Goal: Communication & Community: Answer question/provide support

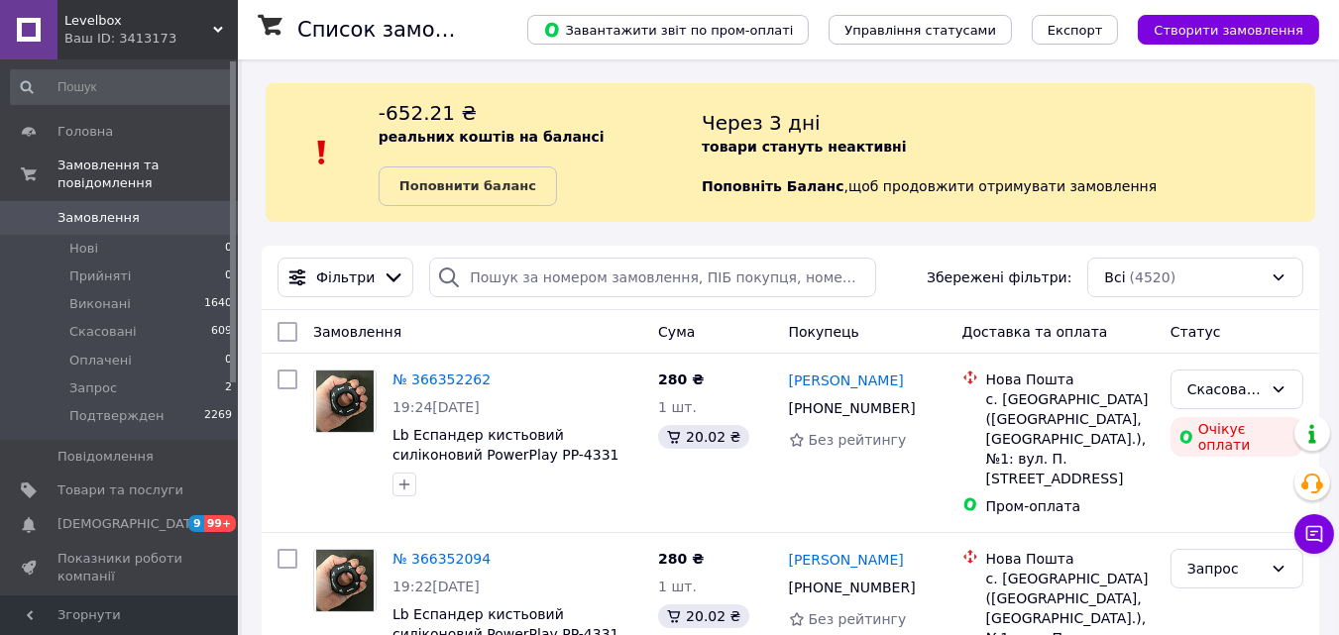
click at [79, 35] on div "Ваш ID: 3413173" at bounding box center [150, 39] width 173 height 18
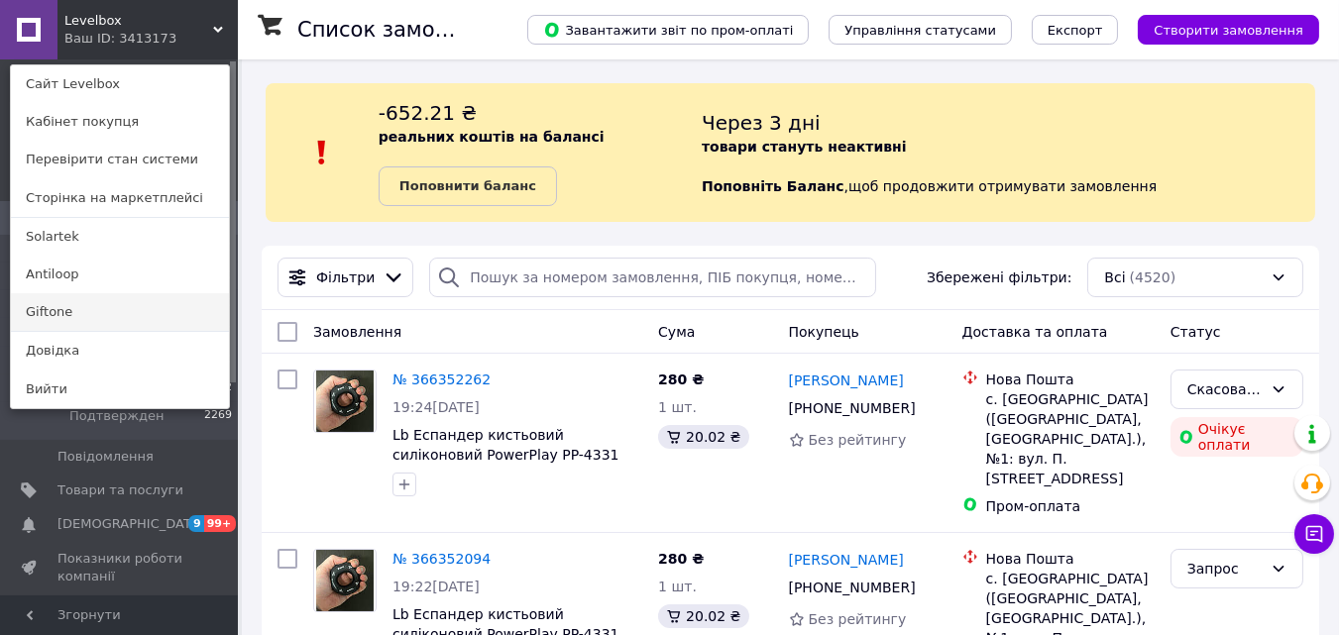
click at [67, 310] on link "Giftone" at bounding box center [120, 312] width 218 height 38
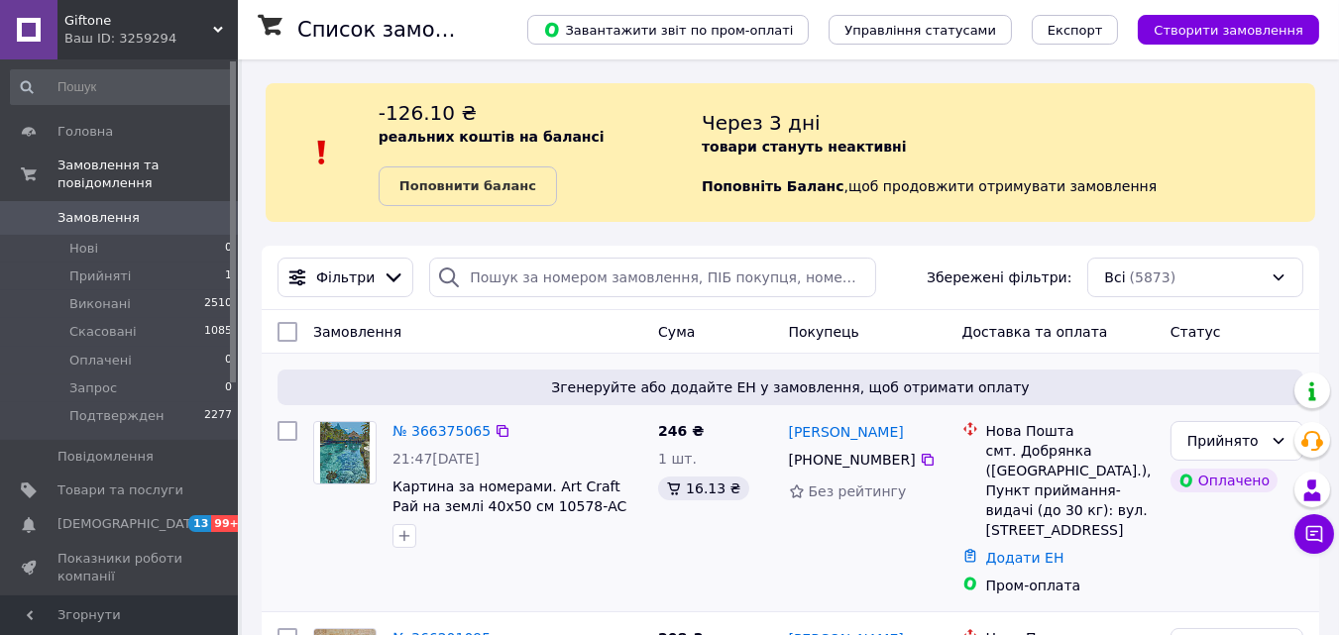
scroll to position [175, 0]
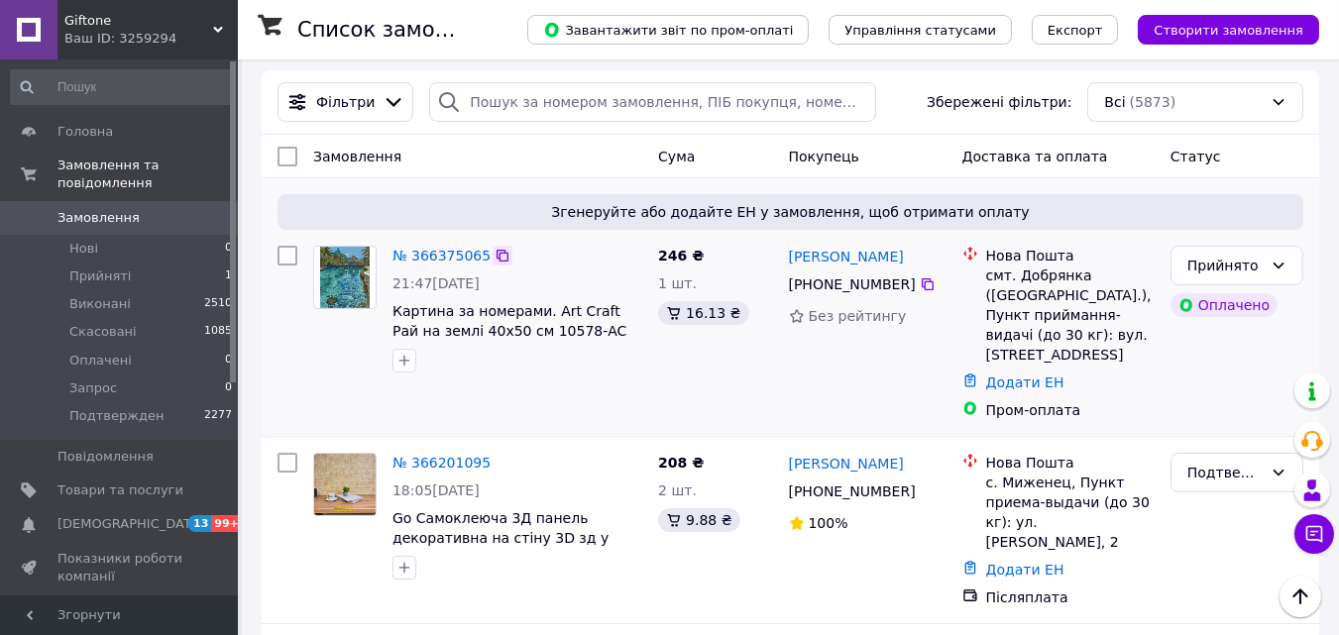
click at [494, 253] on icon at bounding box center [502, 256] width 16 height 16
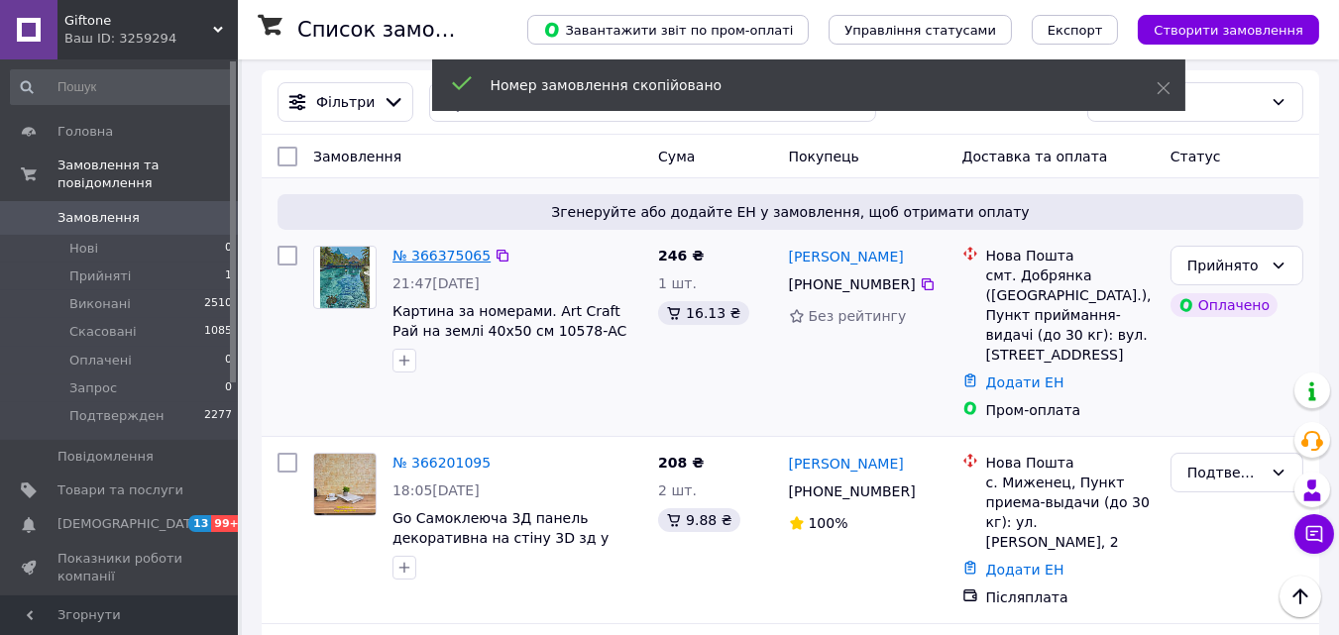
click at [427, 258] on link "№ 366375065" at bounding box center [441, 256] width 98 height 16
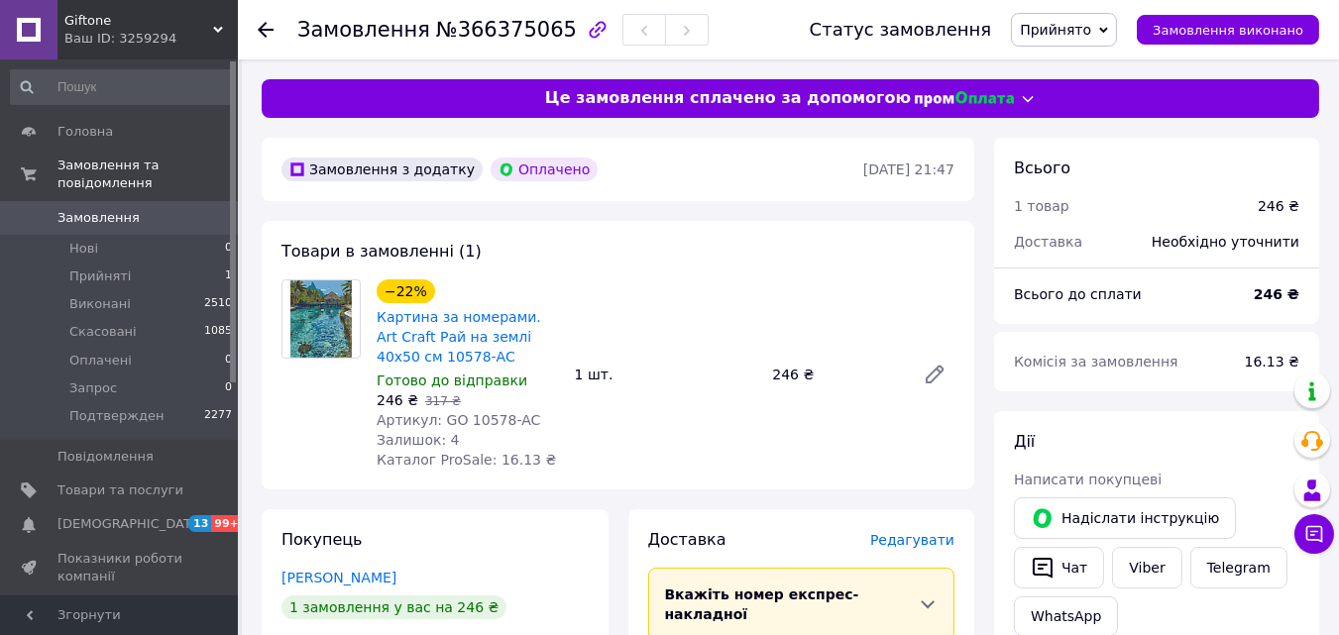
click at [1225, 369] on div "Комісія за замовлення" at bounding box center [1117, 362] width 231 height 44
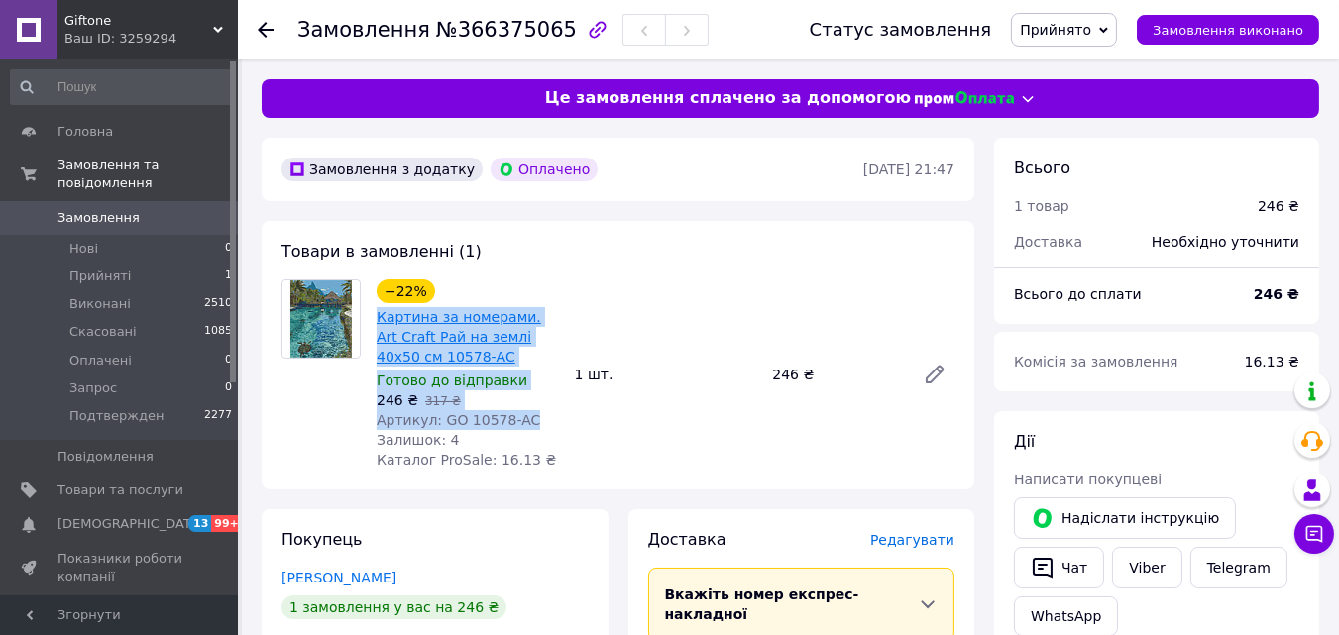
drag, startPoint x: 527, startPoint y: 422, endPoint x: 377, endPoint y: 313, distance: 185.1
click at [377, 313] on div "−22% Картина за номерами. Art Craft Рай на землі 40х50 см 10578-AC Готово до ві…" at bounding box center [468, 374] width 198 height 198
copy div "Картина за номерами. Art Craft Рай на землі 40х50 см 10578-AC Готово до відправ…"
click at [426, 314] on link "Картина за номерами. Art Craft Рай на землі 40х50 см 10578-AC" at bounding box center [459, 336] width 164 height 55
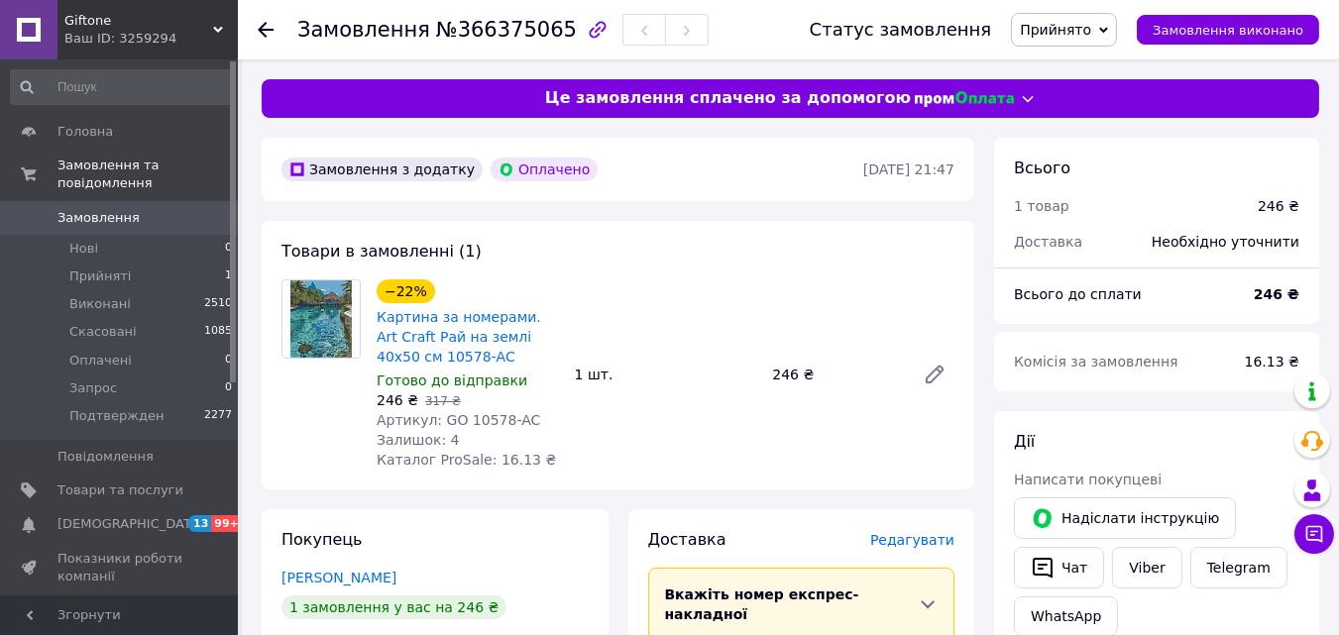
click at [1233, 343] on div "Комісія за замовлення" at bounding box center [1117, 362] width 231 height 44
click at [1233, 380] on div "Комісія за замовлення" at bounding box center [1117, 362] width 231 height 44
click at [1226, 384] on div "Комісія за замовлення 16.13 ₴" at bounding box center [1156, 361] width 325 height 59
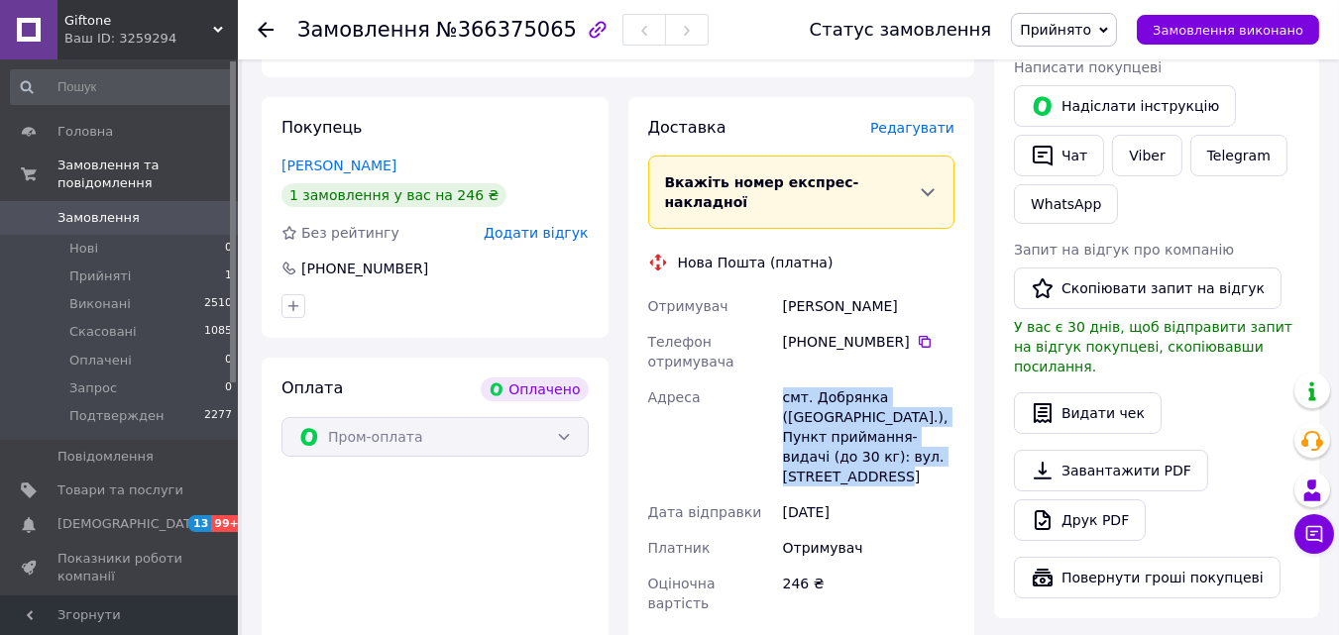
drag, startPoint x: 950, startPoint y: 436, endPoint x: 782, endPoint y: 377, distance: 178.6
click at [782, 379] on div "смт. Добрянка ([GEOGRAPHIC_DATA].), Пункт приймання-видачі (до 30 кг): вул. [ST…" at bounding box center [868, 436] width 179 height 115
copy div "смт. Добрянка ([GEOGRAPHIC_DATA].), Пункт приймання-видачі (до 30 кг): вул. [ST…"
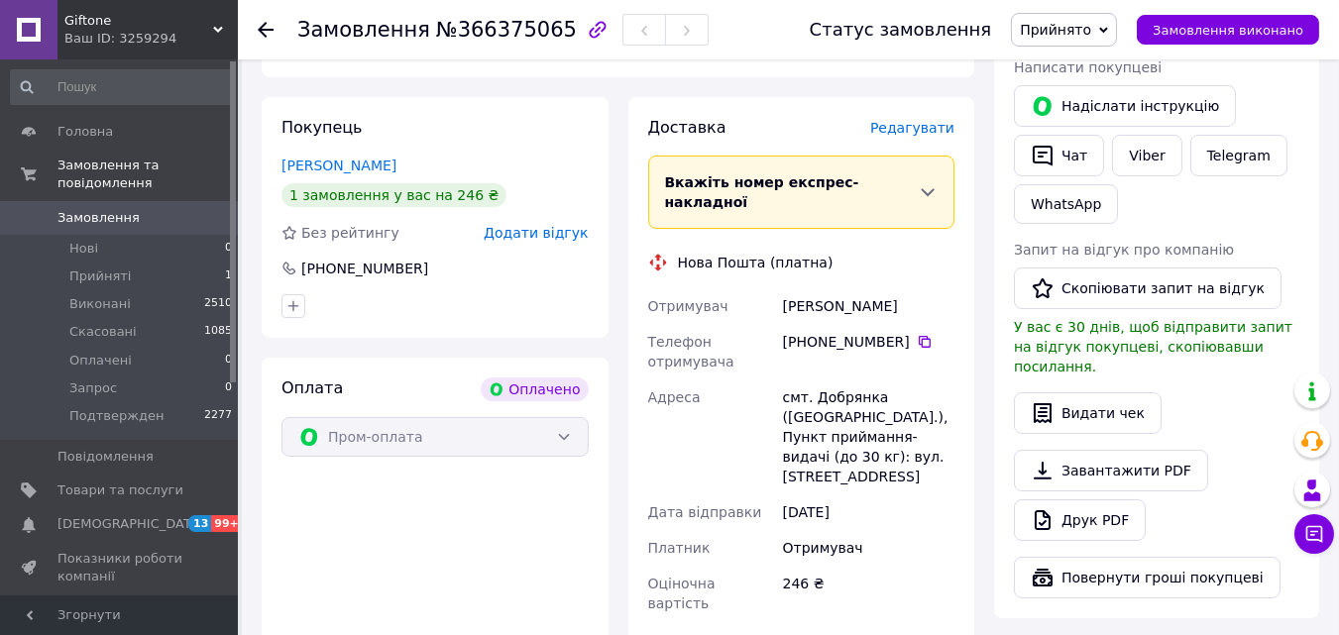
click at [1221, 406] on div "Видати чек" at bounding box center [1156, 413] width 285 height 42
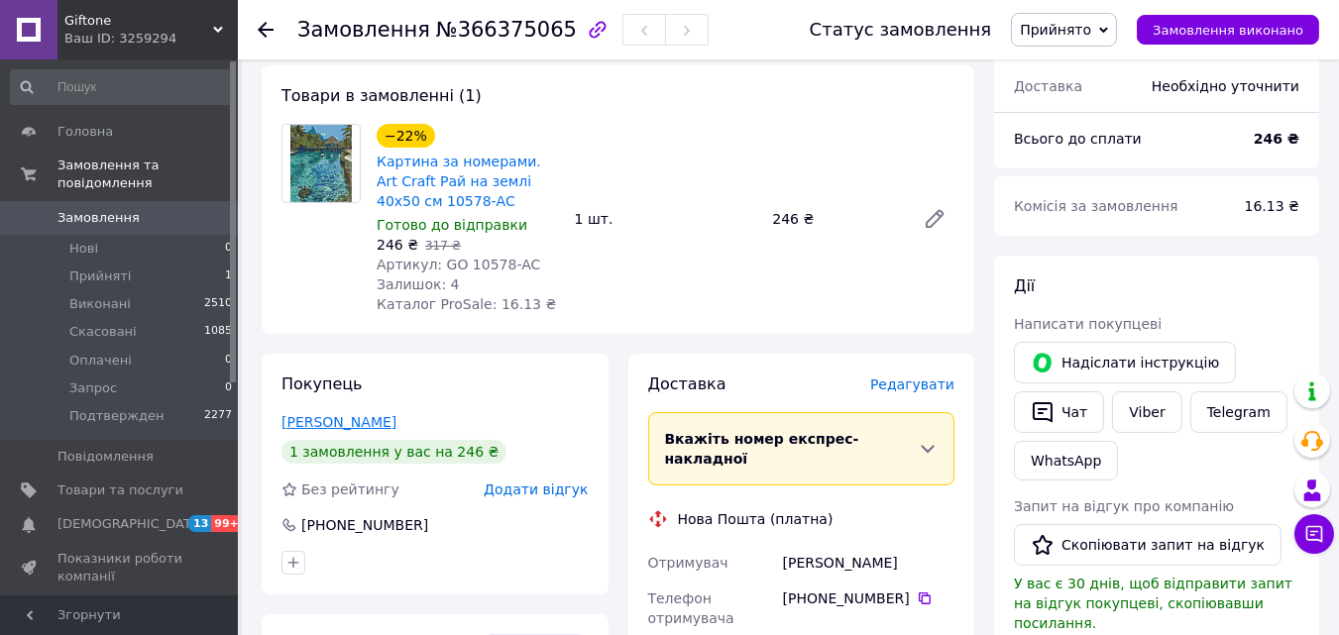
scroll to position [158, 0]
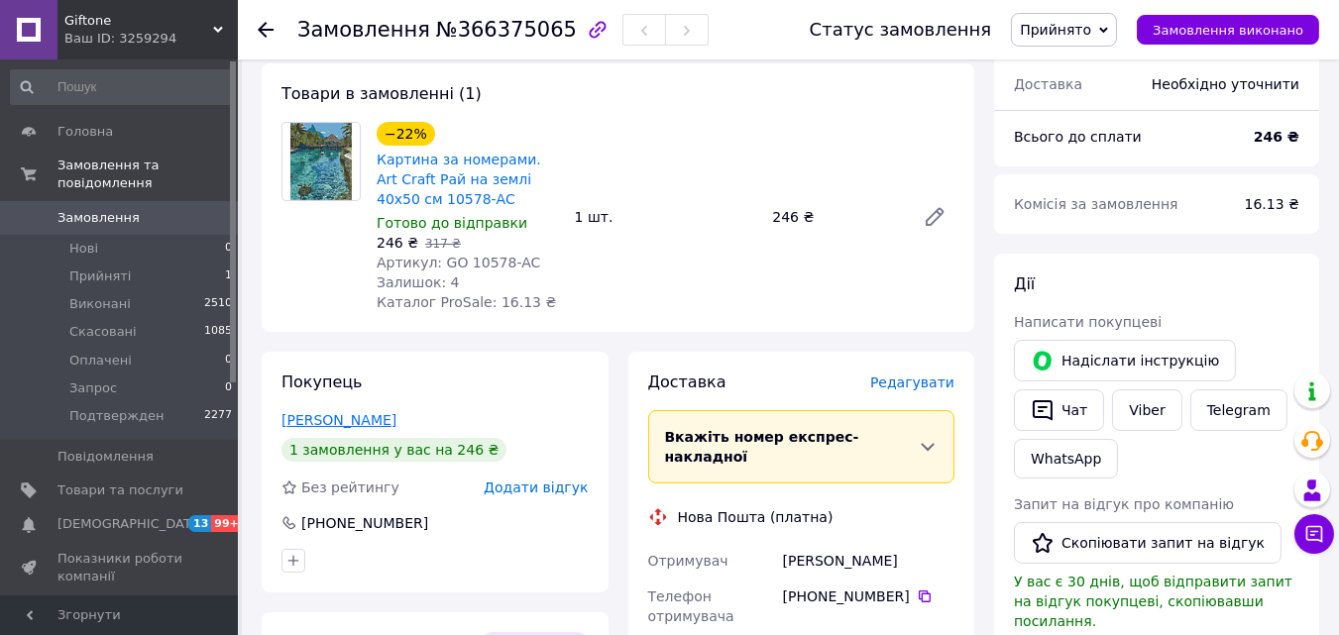
click at [329, 427] on link "[PERSON_NAME]" at bounding box center [338, 420] width 115 height 16
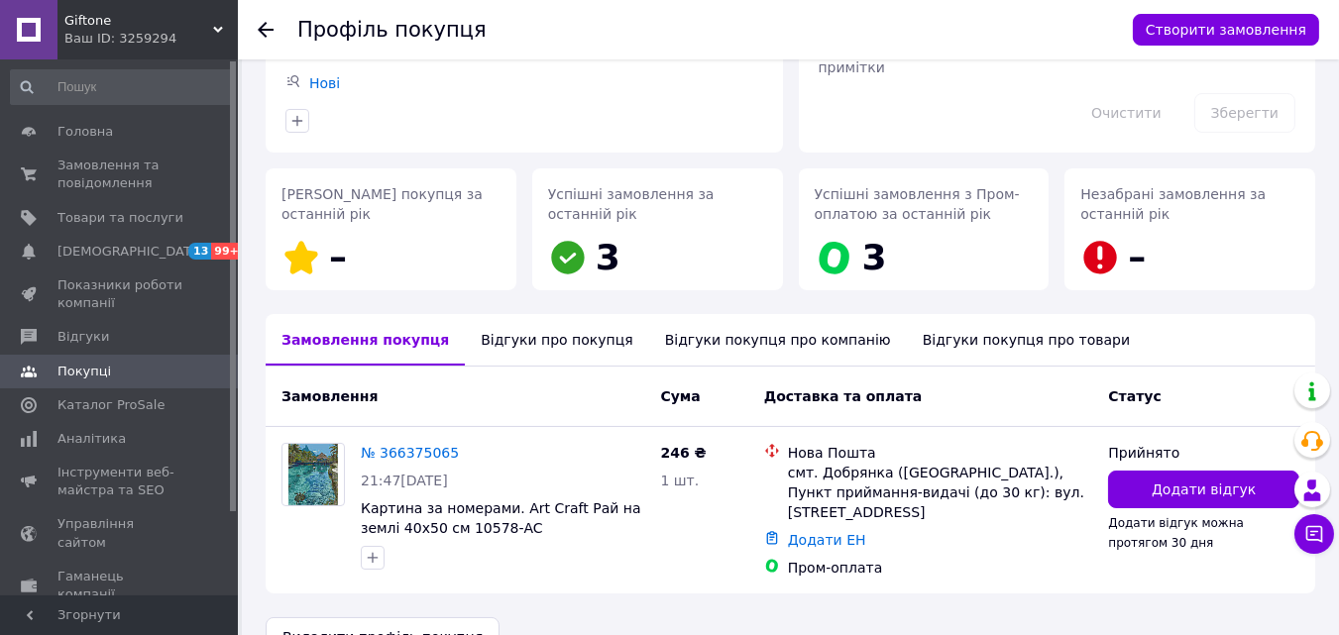
scroll to position [199, 0]
click at [498, 339] on div "Відгуки про покупця" at bounding box center [556, 340] width 183 height 52
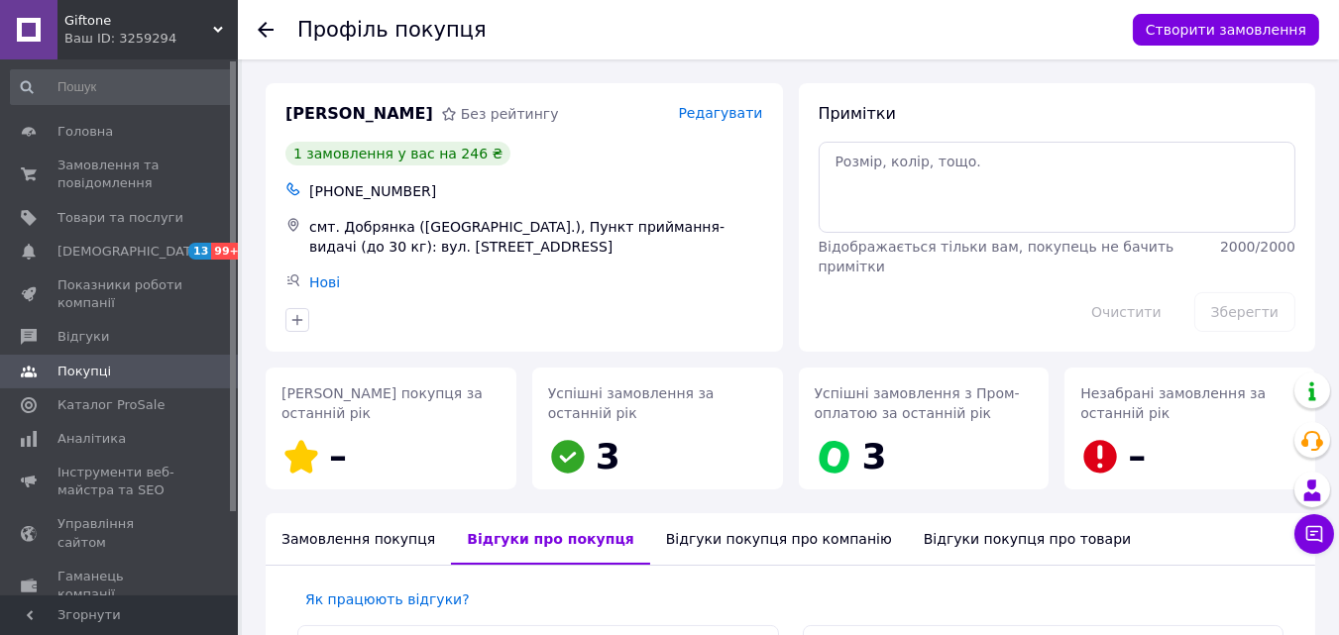
scroll to position [0, 0]
click at [260, 24] on icon at bounding box center [266, 30] width 16 height 16
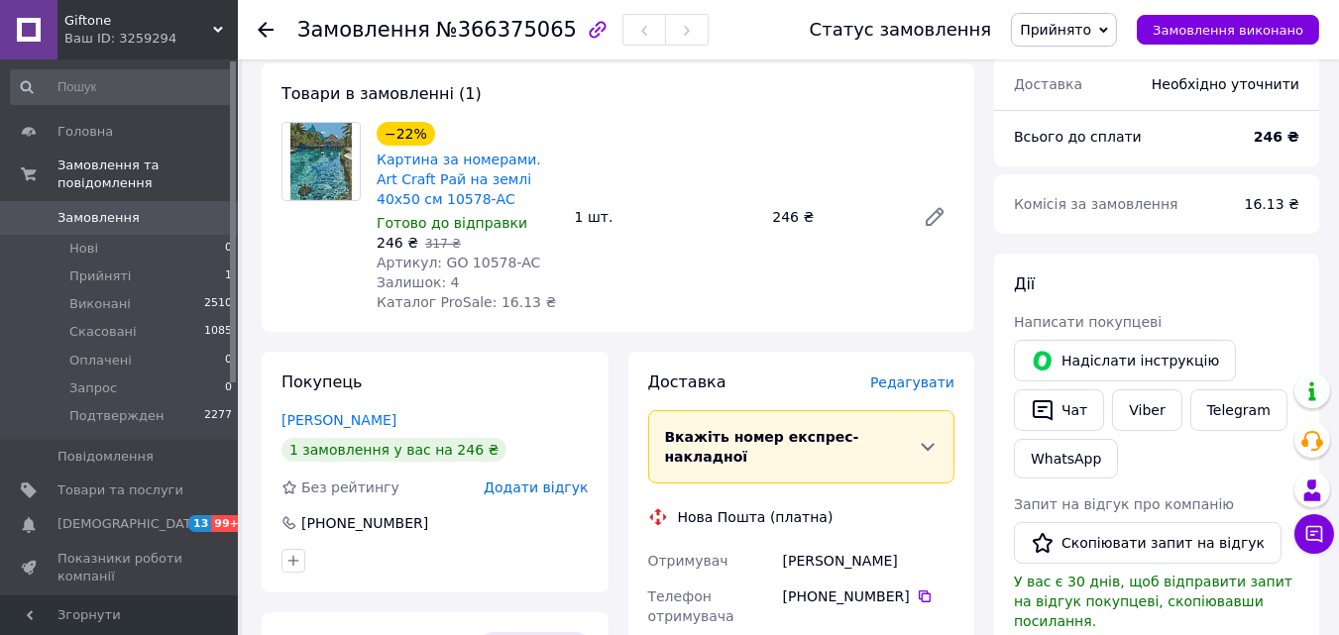
scroll to position [4, 0]
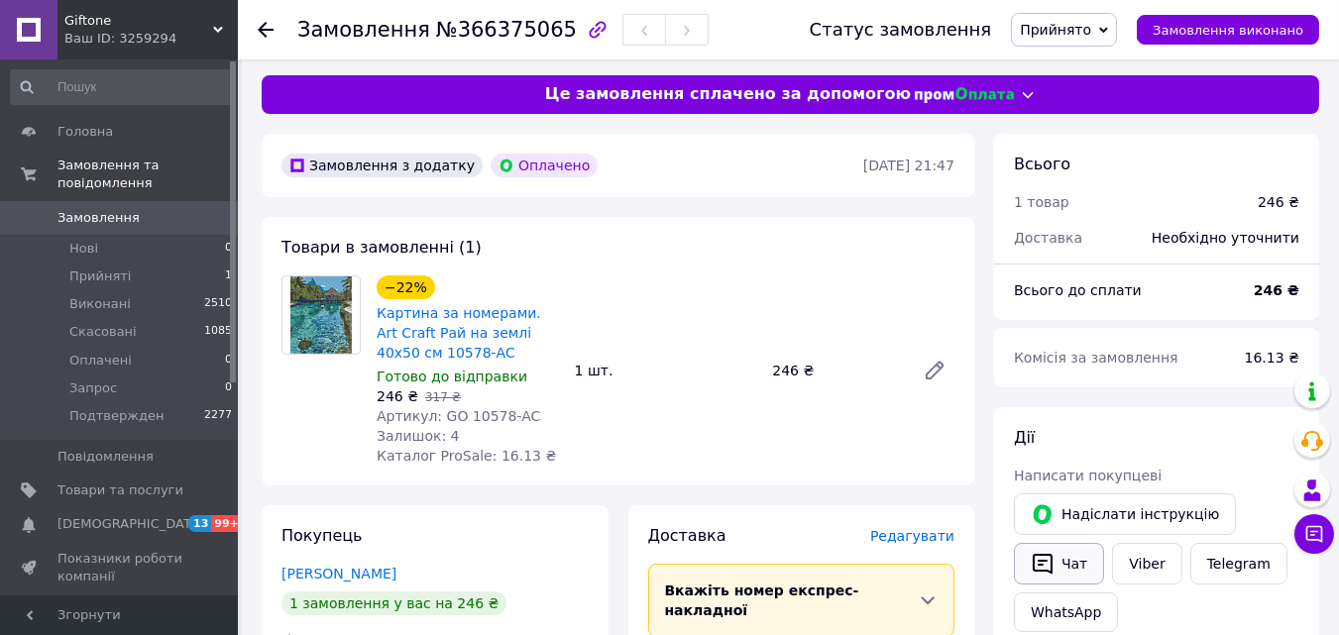
click at [1060, 555] on button "Чат" at bounding box center [1059, 564] width 90 height 42
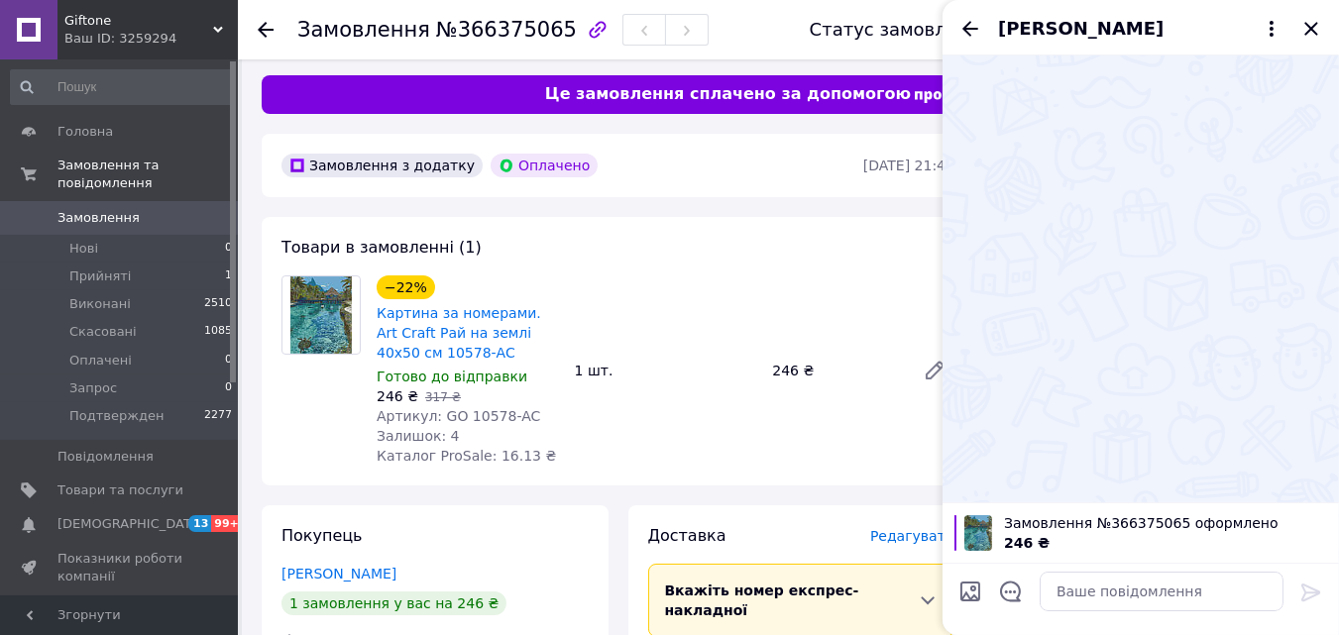
click at [1243, 295] on div at bounding box center [1140, 278] width 396 height 447
click at [1304, 26] on icon "Закрити" at bounding box center [1311, 29] width 24 height 24
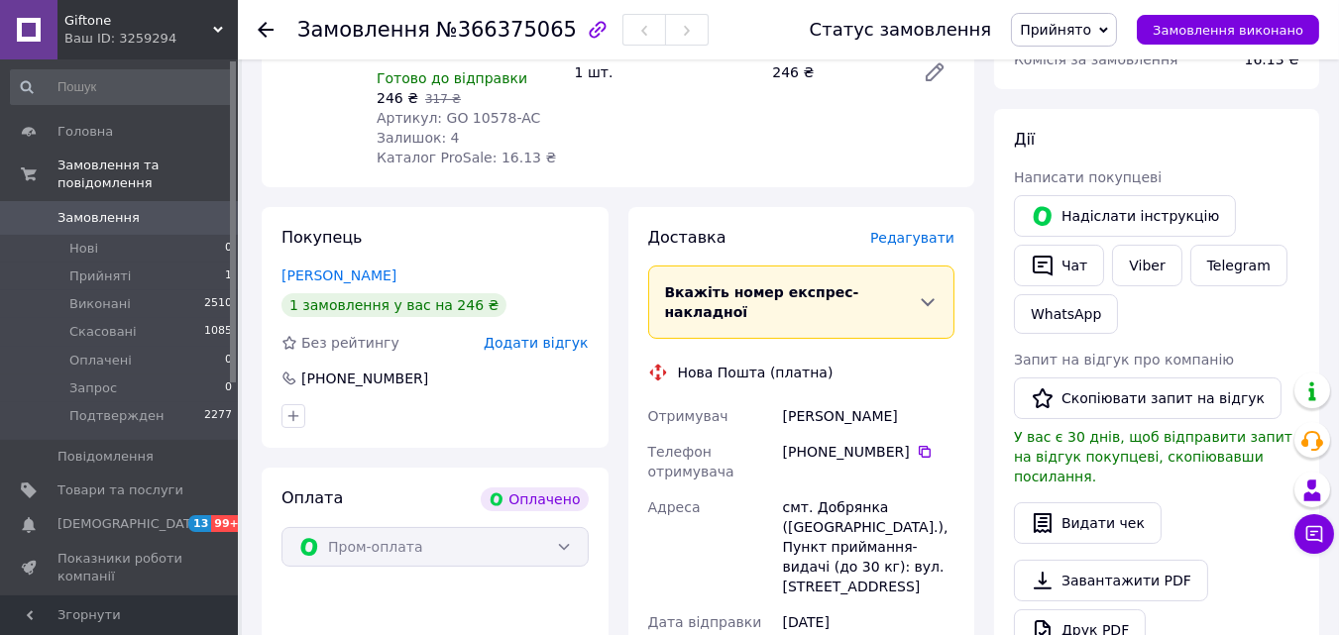
scroll to position [304, 0]
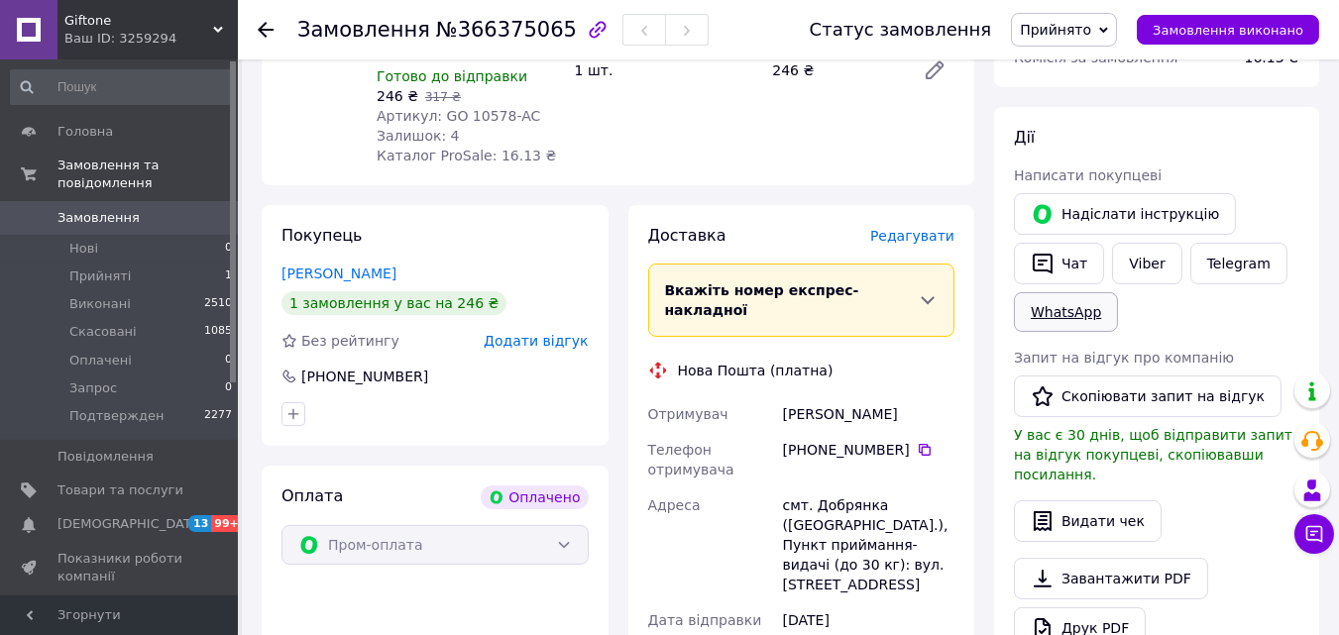
click at [1062, 320] on link "WhatsApp" at bounding box center [1066, 312] width 104 height 40
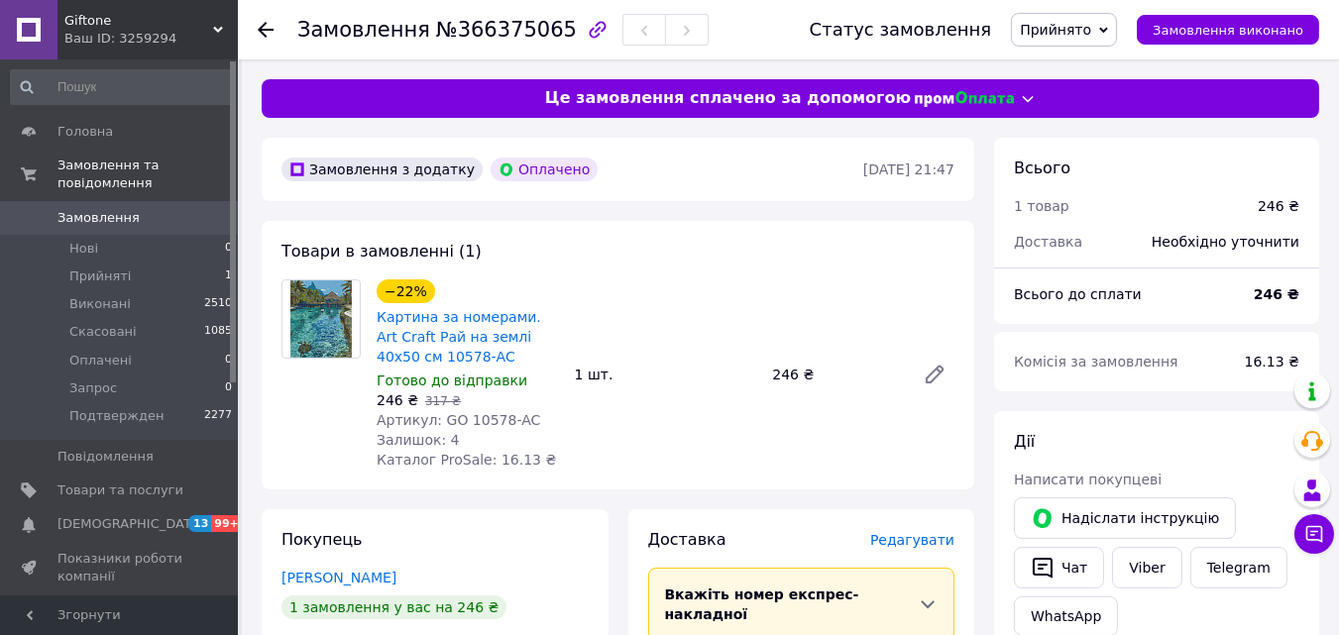
click at [1174, 322] on div "Всього до сплати 246 ₴" at bounding box center [1156, 304] width 325 height 40
click at [1218, 358] on div "Комісія за замовлення" at bounding box center [1117, 362] width 231 height 44
click at [1195, 372] on div "Комісія за замовлення" at bounding box center [1117, 362] width 231 height 44
click at [1191, 361] on div "Комісія за замовлення" at bounding box center [1117, 362] width 231 height 44
click at [1200, 387] on div "Комісія за замовлення 16.13 ₴" at bounding box center [1156, 361] width 325 height 59
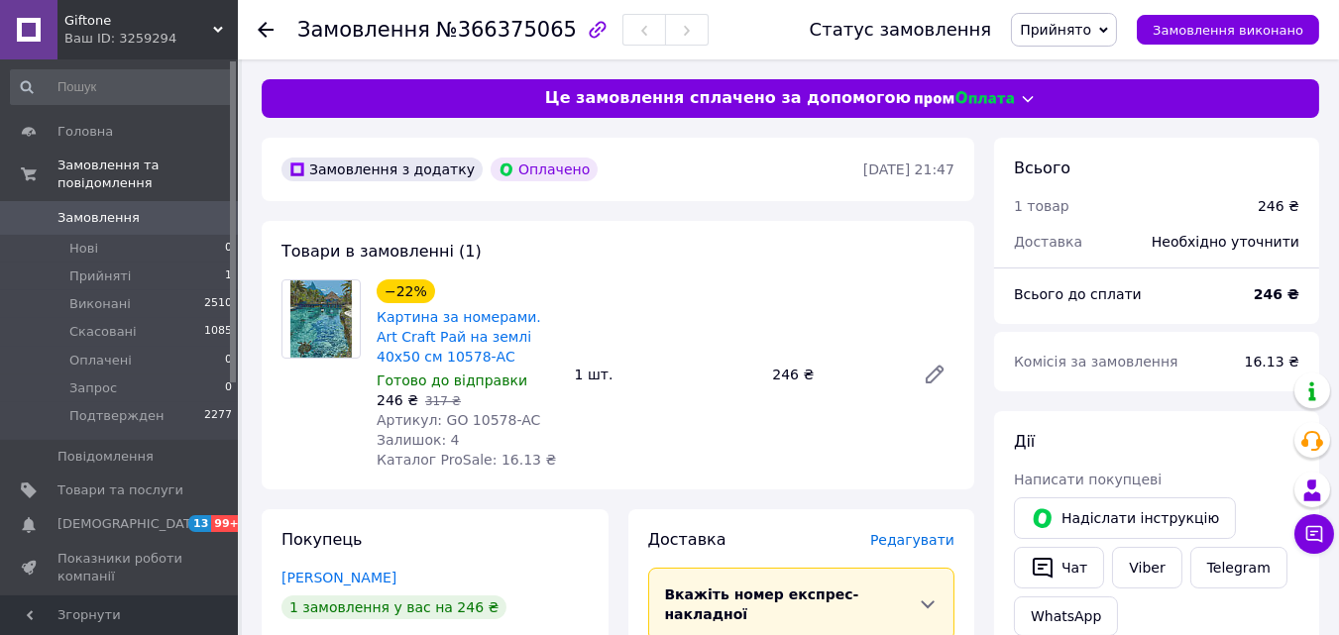
click at [1209, 385] on div "Комісія за замовлення 16.13 ₴" at bounding box center [1156, 361] width 325 height 59
click at [1188, 381] on div "Комісія за замовлення" at bounding box center [1117, 362] width 231 height 44
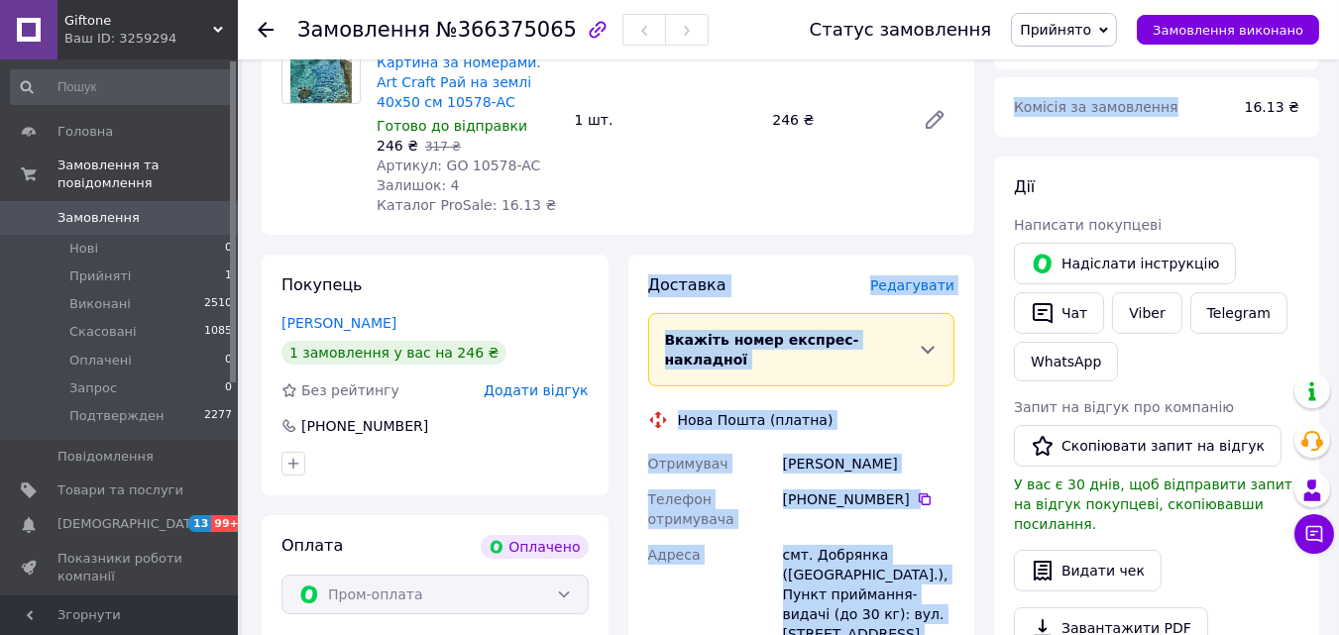
drag, startPoint x: 1217, startPoint y: 358, endPoint x: 253, endPoint y: 667, distance: 1012.4
click at [253, 634] on html "Giftone Ваш ID: 3259294 Сайт Giftone Кабінет покупця Перевірити стан системи Ст…" at bounding box center [669, 517] width 1339 height 1545
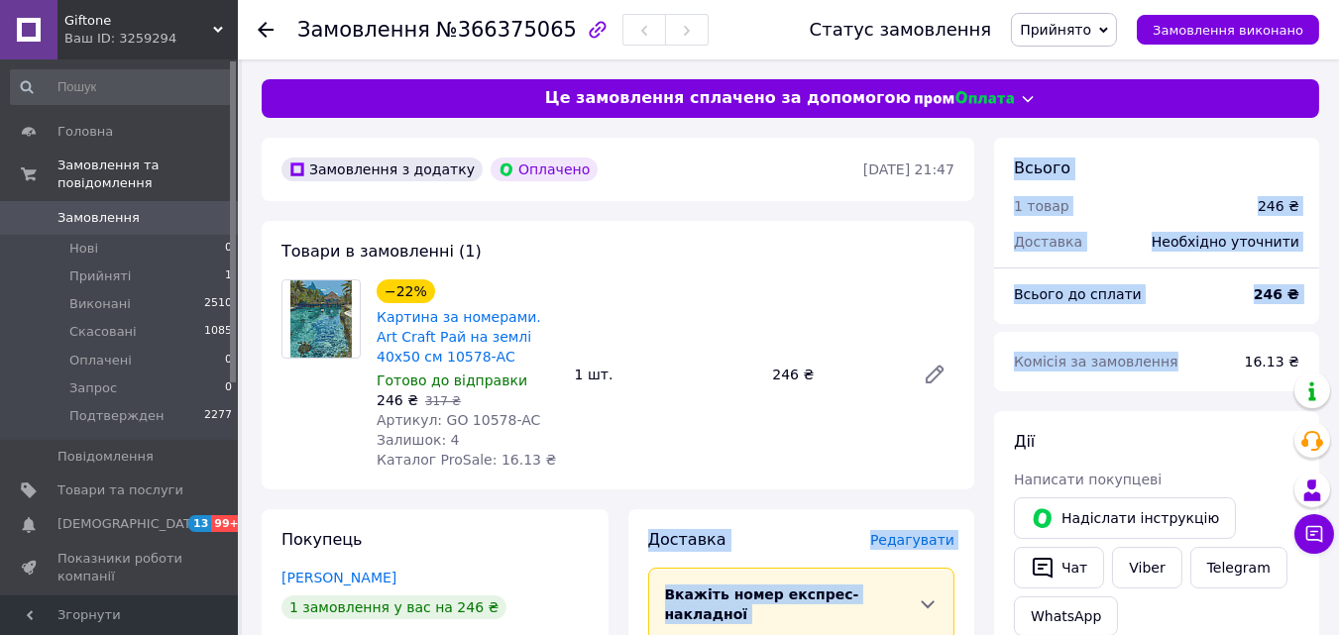
click at [1186, 388] on div "Комісія за замовлення 16.13 ₴" at bounding box center [1156, 361] width 325 height 59
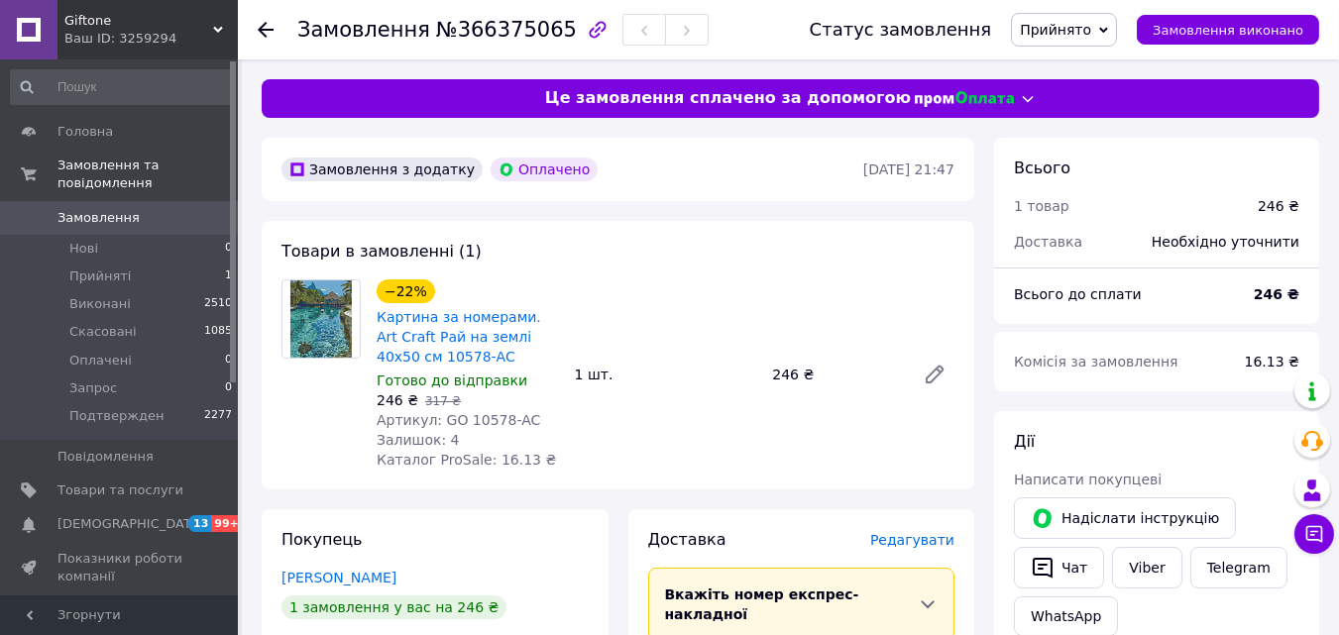
click at [1170, 433] on div "Дії" at bounding box center [1156, 442] width 285 height 23
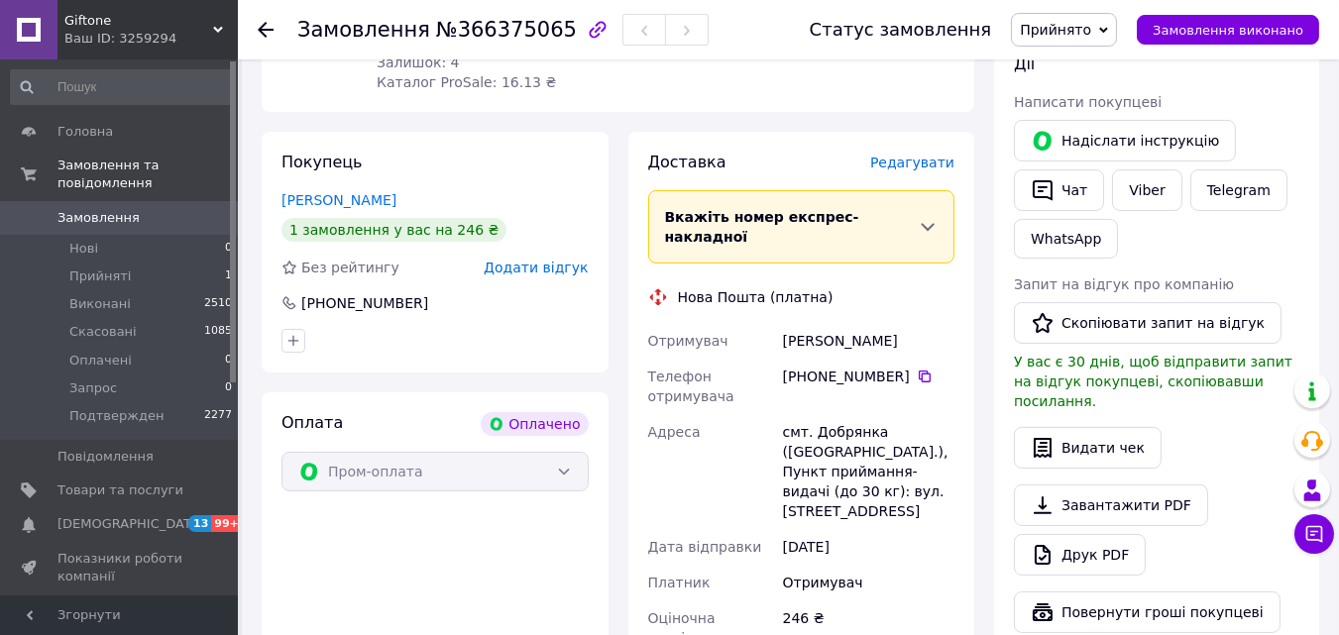
scroll to position [444, 0]
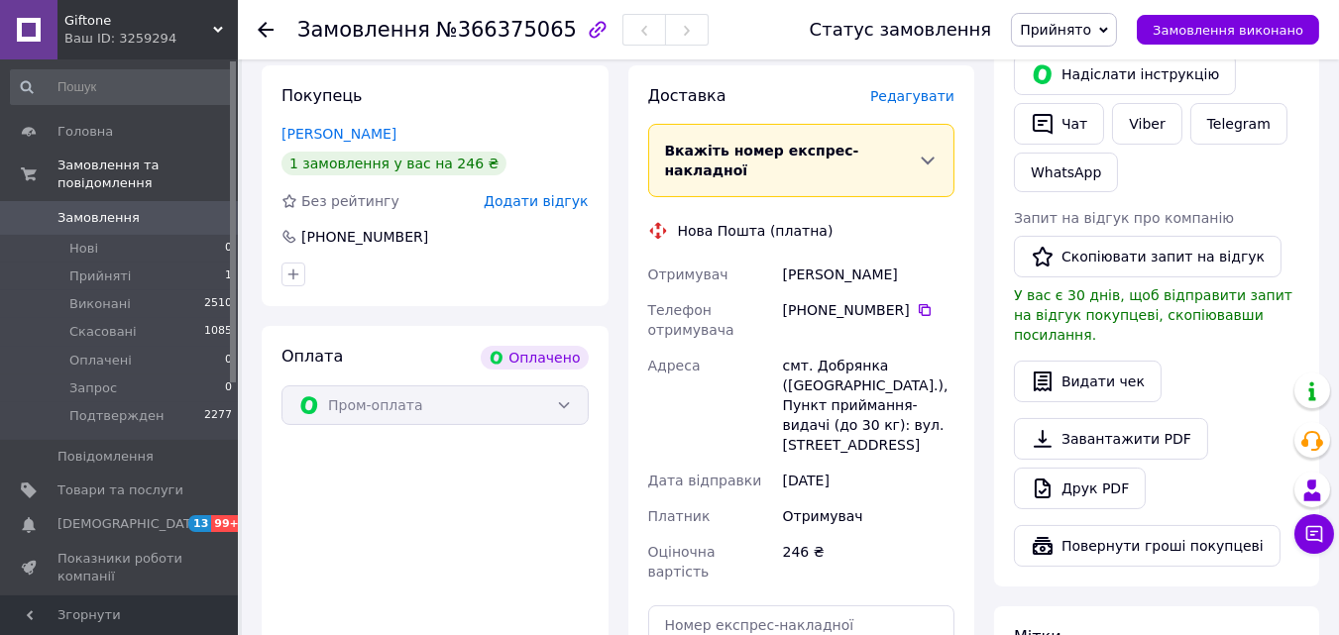
click at [1260, 369] on div "Видати чек" at bounding box center [1156, 382] width 285 height 42
click at [1261, 368] on div "Видати чек" at bounding box center [1156, 382] width 285 height 42
click at [1243, 371] on div "Видати чек" at bounding box center [1156, 382] width 285 height 42
click at [1205, 361] on div "Видати чек" at bounding box center [1156, 382] width 285 height 42
click at [1228, 468] on div "Друк PDF" at bounding box center [1156, 489] width 285 height 42
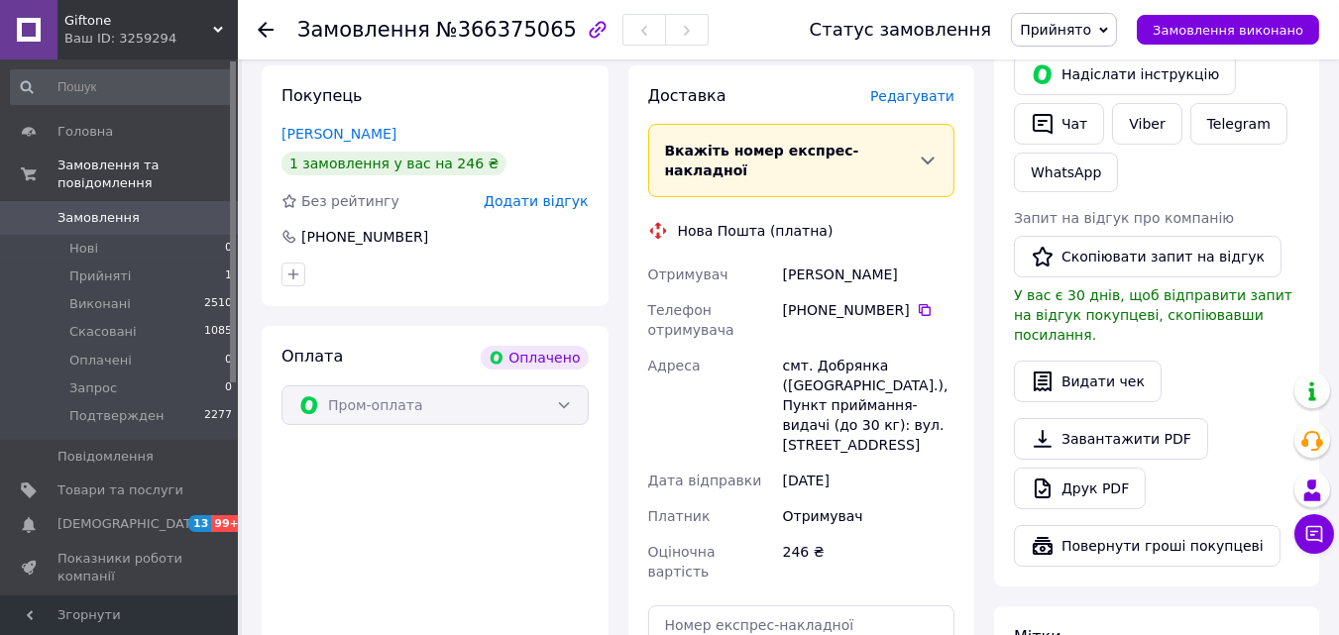
click at [1089, 11] on div "Статус замовлення Прийнято Виконано Скасовано Оплачено Запрос Подтвержден Замов…" at bounding box center [1044, 29] width 549 height 59
click at [1082, 22] on span "Прийнято" at bounding box center [1055, 30] width 71 height 16
click at [1062, 153] on li "Запрос" at bounding box center [1069, 159] width 114 height 30
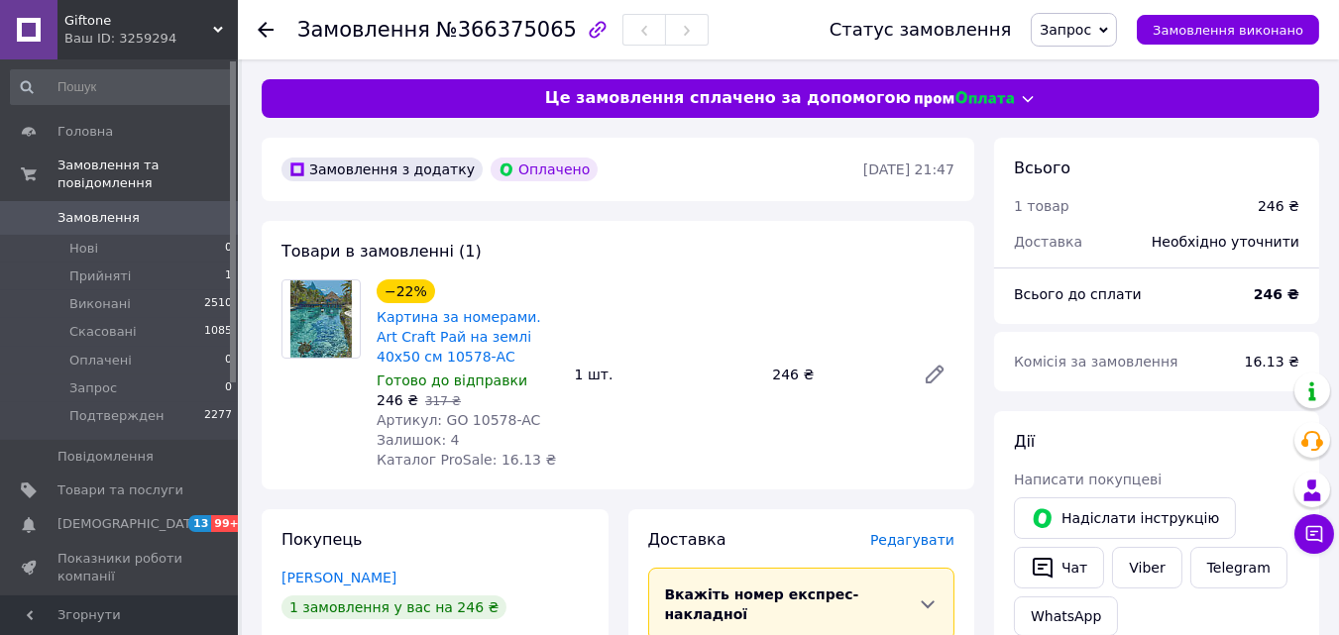
scroll to position [0, 0]
click at [1223, 328] on div "Всього 1 товар 246 ₴ Доставка Необхідно уточнити Всього до сплати 246 ₴ Комісія…" at bounding box center [1156, 265] width 325 height 254
click at [121, 209] on span "Замовлення" at bounding box center [98, 218] width 82 height 18
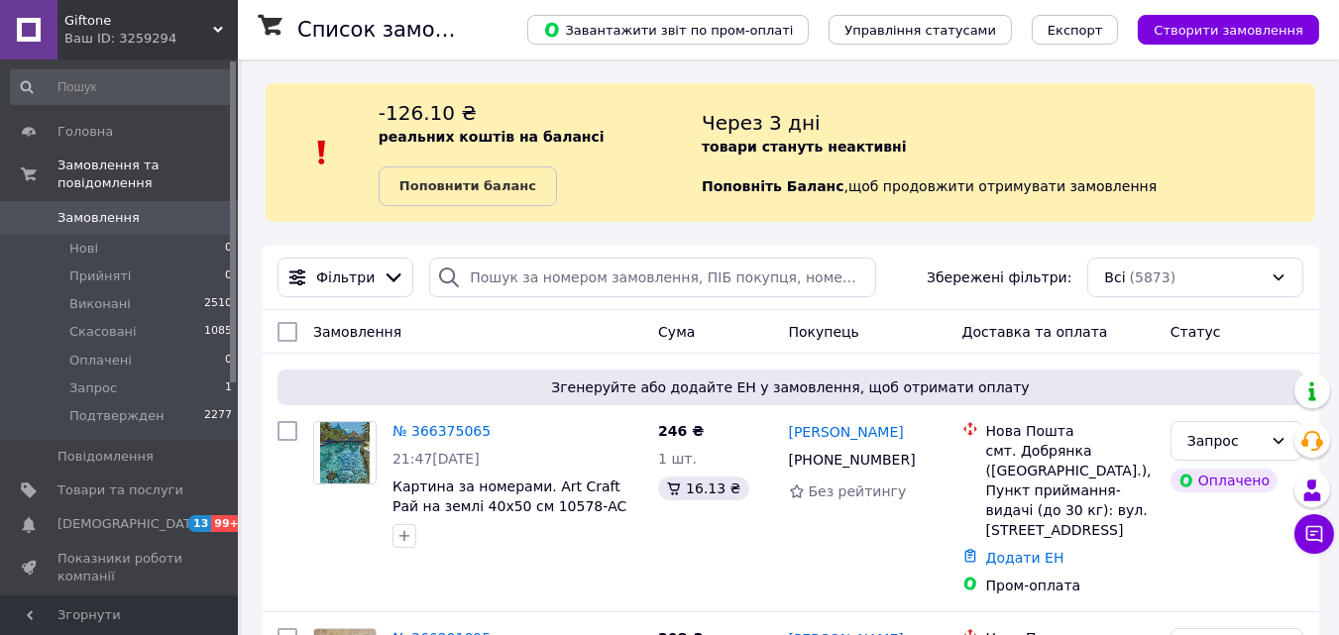
click at [100, 13] on span "Giftone" at bounding box center [138, 21] width 149 height 18
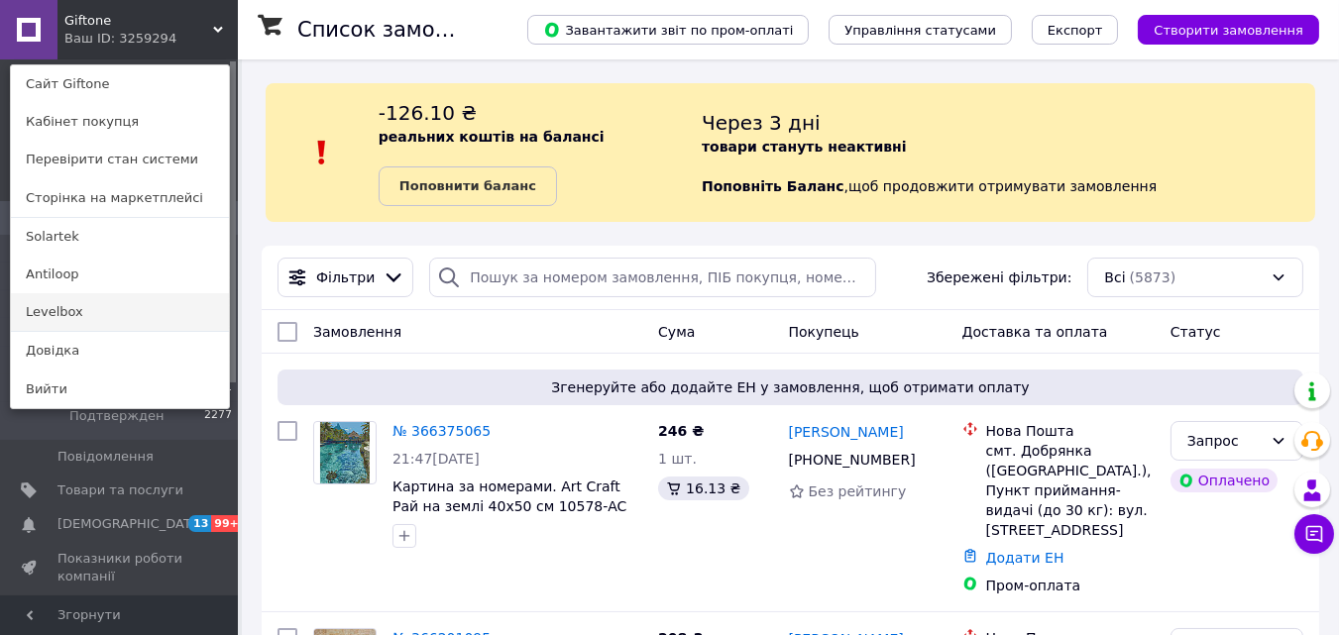
click at [51, 308] on link "Levelbox" at bounding box center [120, 312] width 218 height 38
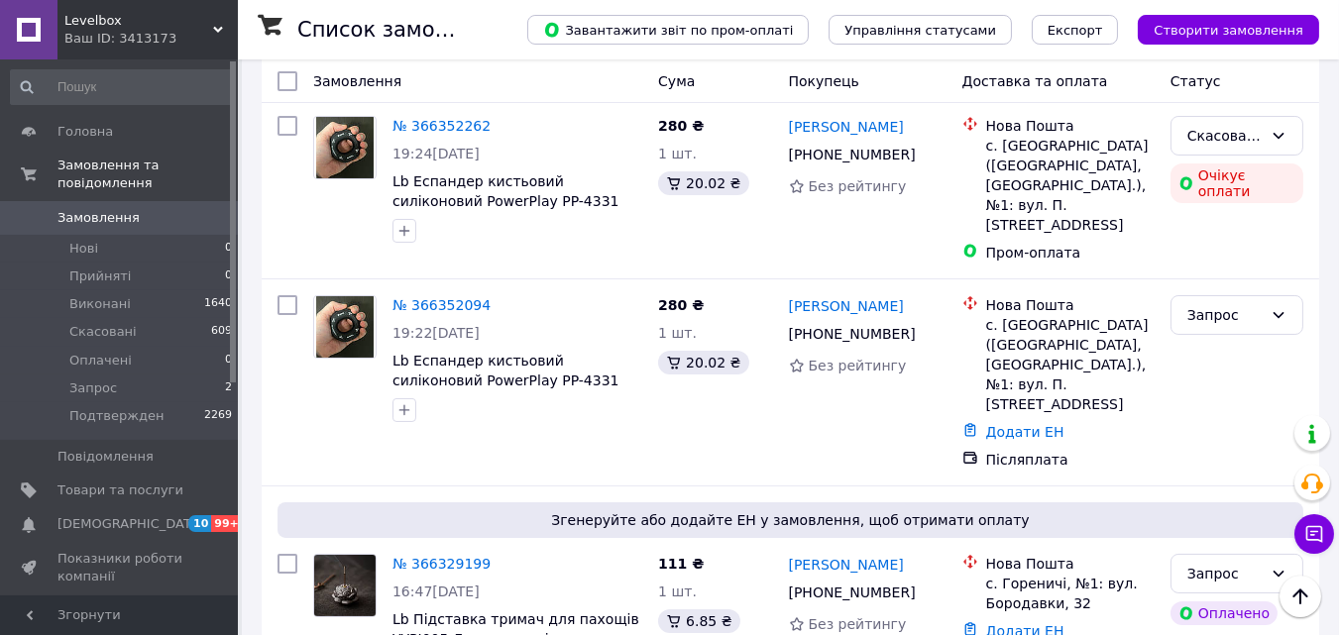
scroll to position [363, 0]
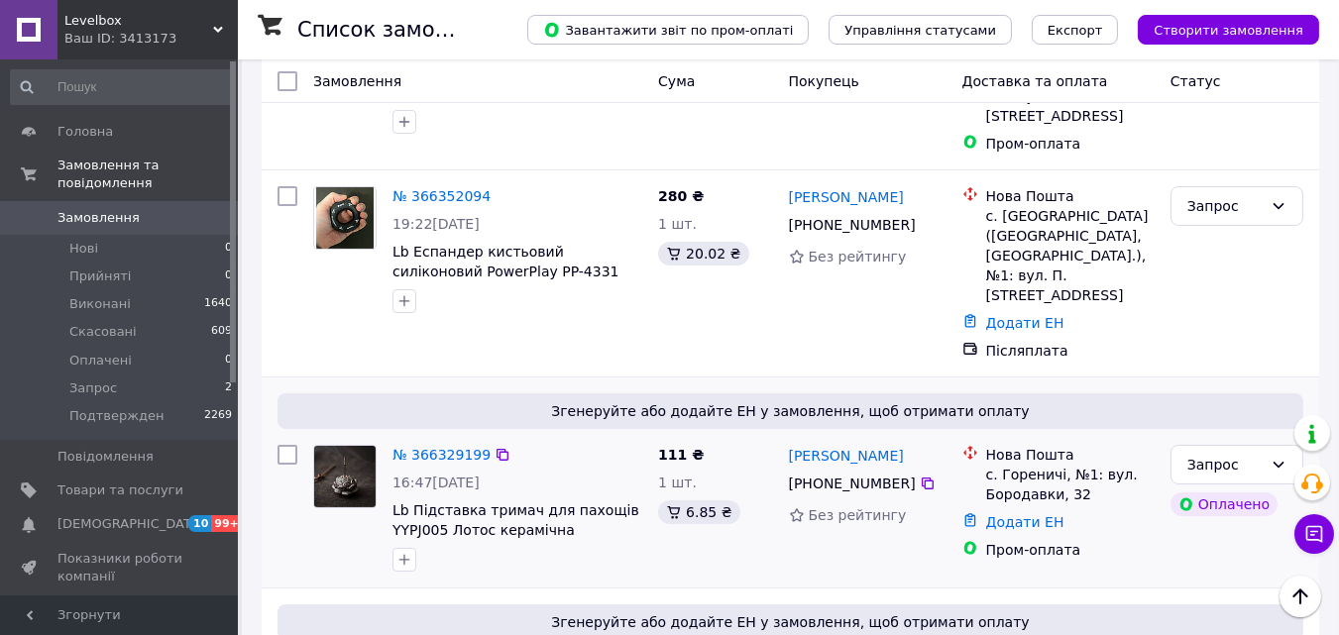
click at [410, 443] on div "№ 366329199" at bounding box center [441, 455] width 102 height 24
click at [426, 447] on link "№ 366329199" at bounding box center [441, 455] width 98 height 16
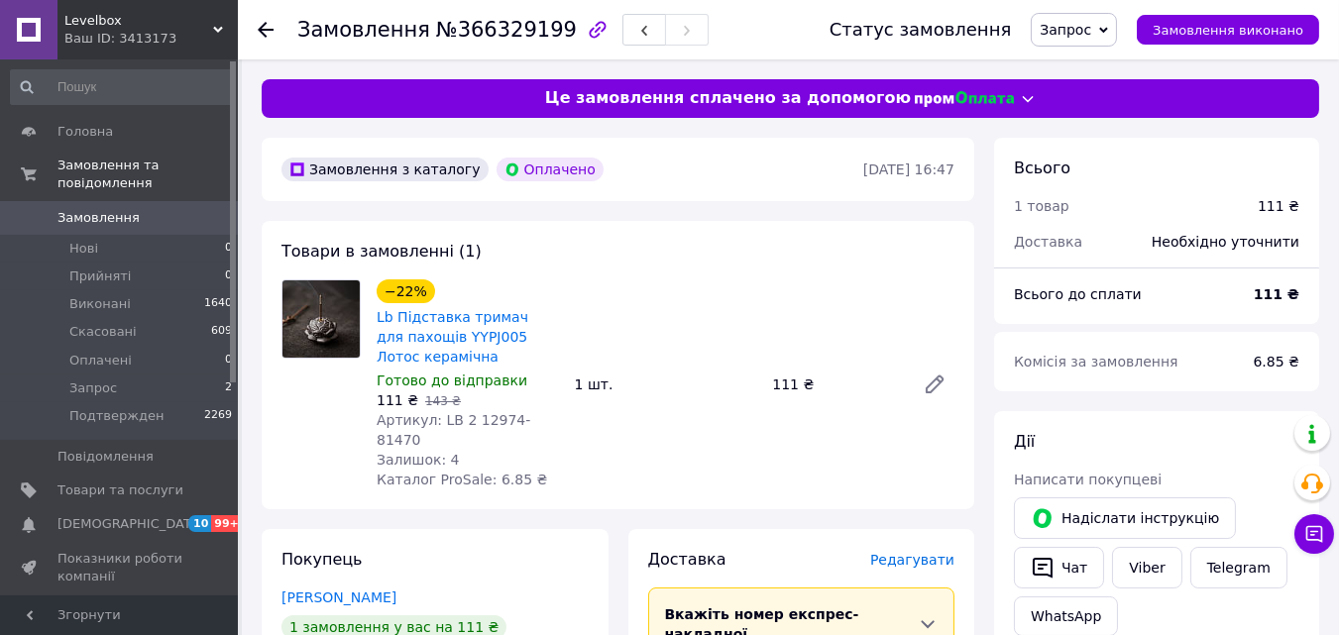
click at [102, 45] on div "Ваш ID: 3413173" at bounding box center [150, 39] width 173 height 18
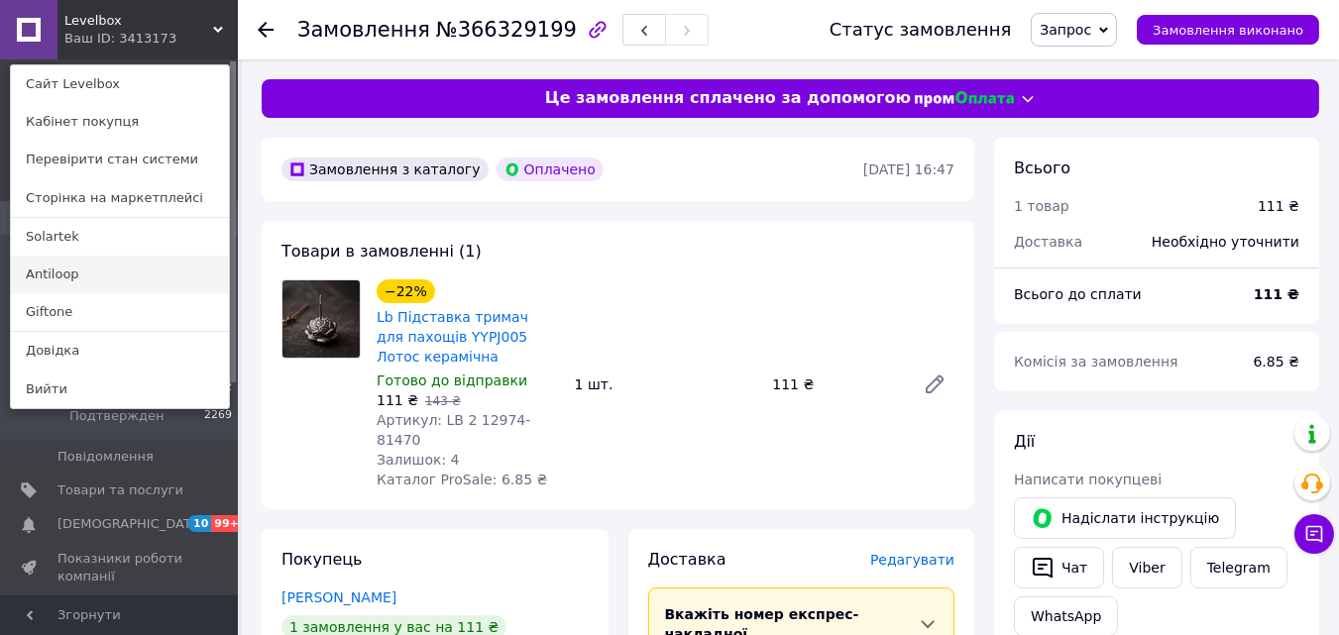
click at [66, 279] on link "Antiloop" at bounding box center [120, 275] width 218 height 38
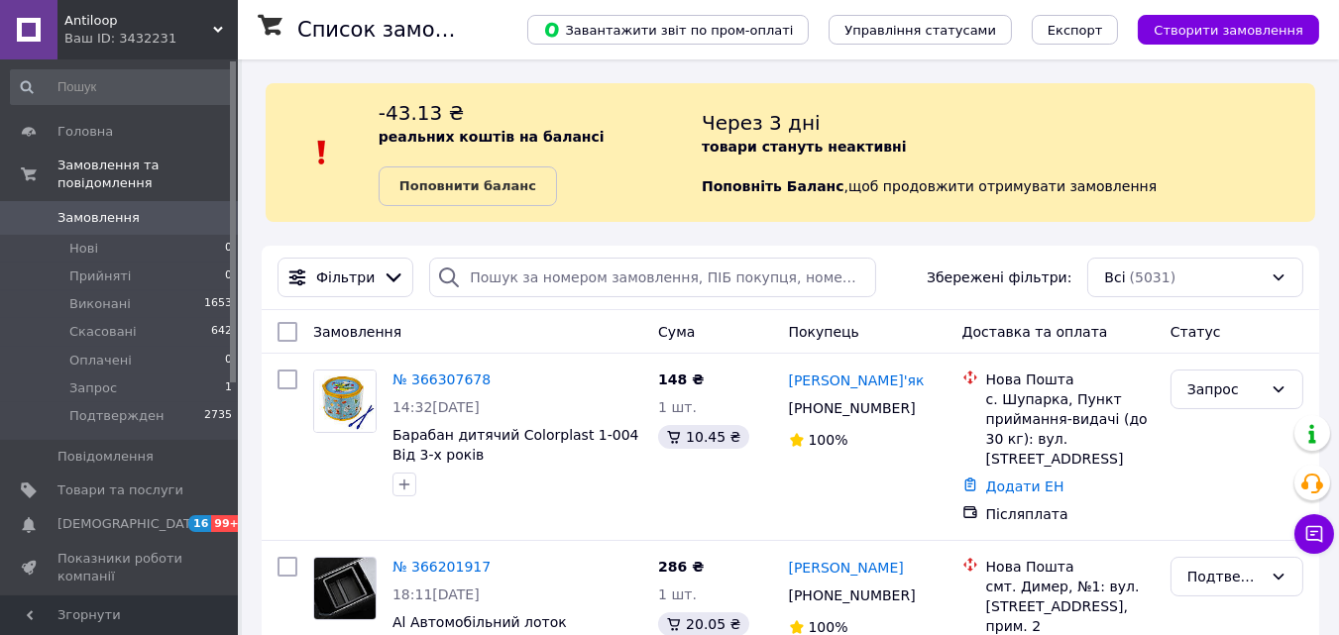
click at [90, 26] on span "Antiloop" at bounding box center [138, 21] width 149 height 18
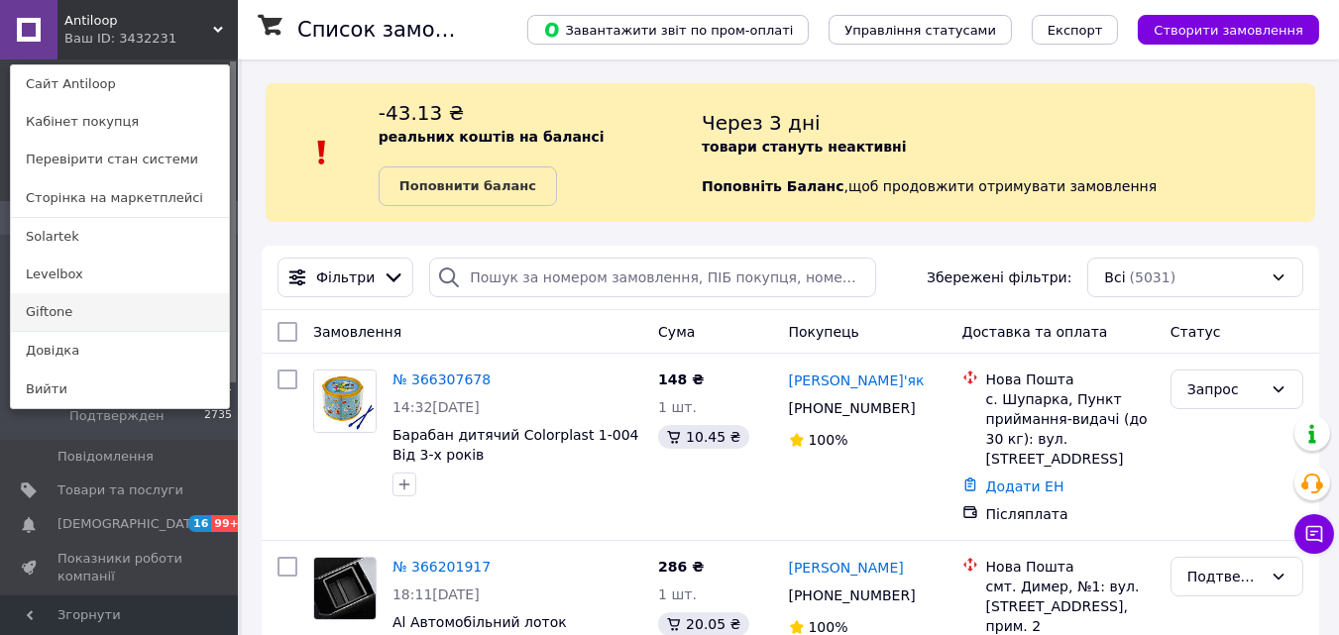
click at [46, 314] on link "Giftone" at bounding box center [120, 312] width 218 height 38
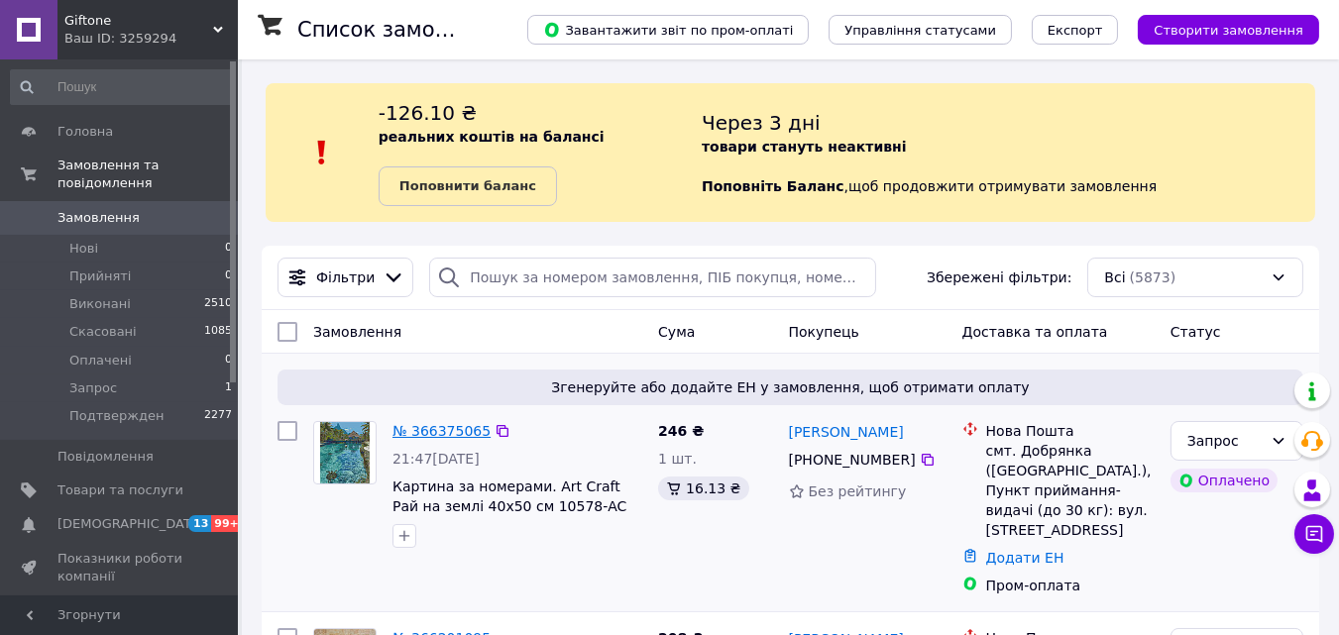
click at [429, 423] on div "№ 366375065" at bounding box center [441, 431] width 102 height 24
click at [429, 423] on link "№ 366375065" at bounding box center [441, 431] width 98 height 16
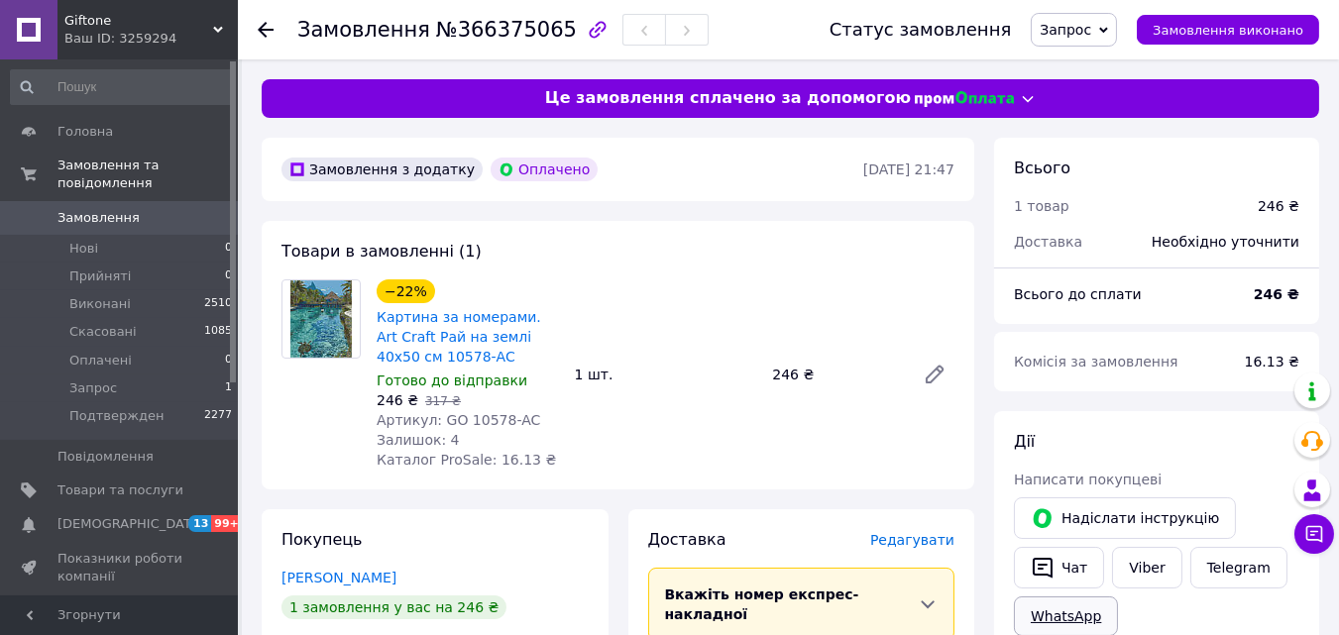
click at [1094, 601] on link "WhatsApp" at bounding box center [1066, 616] width 104 height 40
click at [1056, 560] on button "Чат" at bounding box center [1059, 568] width 90 height 42
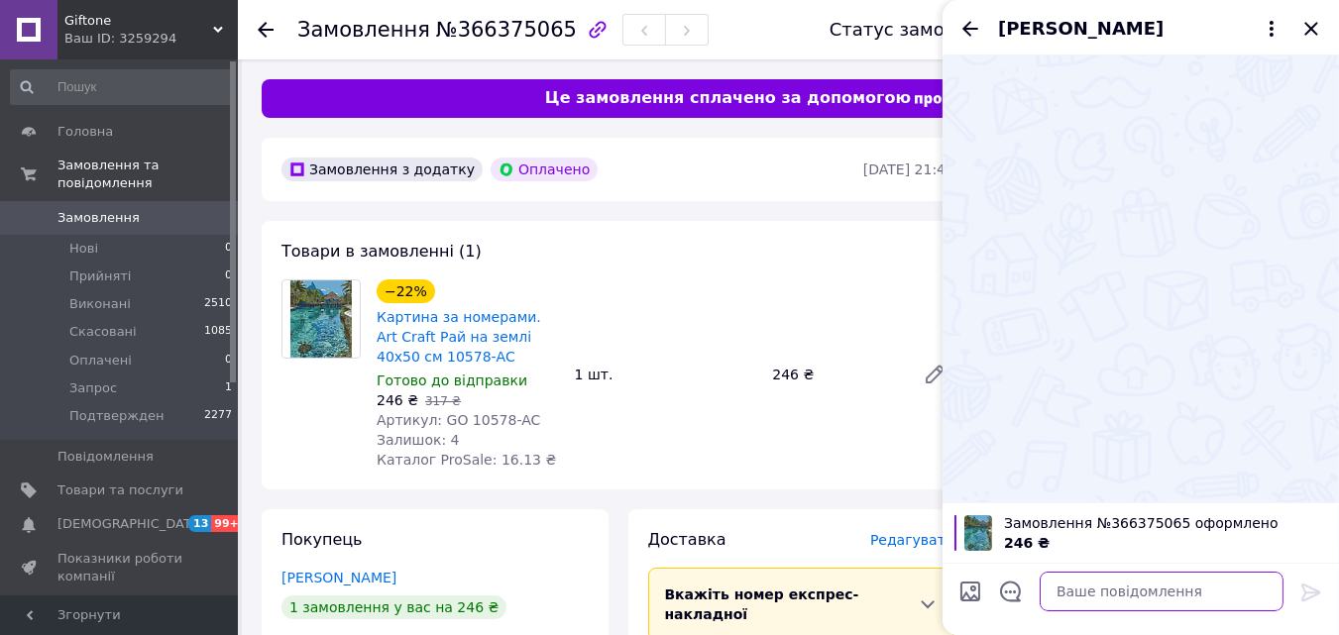
click at [1122, 584] on textarea at bounding box center [1161, 592] width 244 height 40
paste textarea "Добрий вечір інтернет-магазин Giftone отримали Ваше замовлення №366375065 з Про…"
type textarea "Добрий вечір інтернет-магазин Giftone отримали Ваше замовлення №366375065 з Про…"
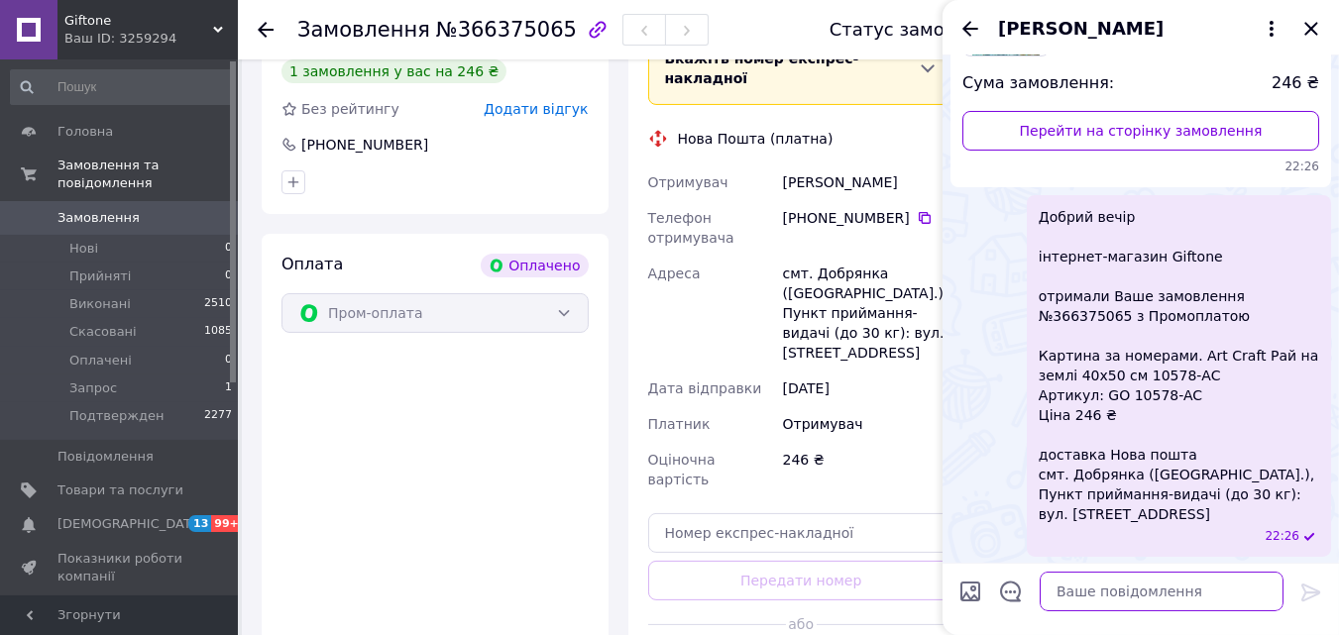
scroll to position [539, 0]
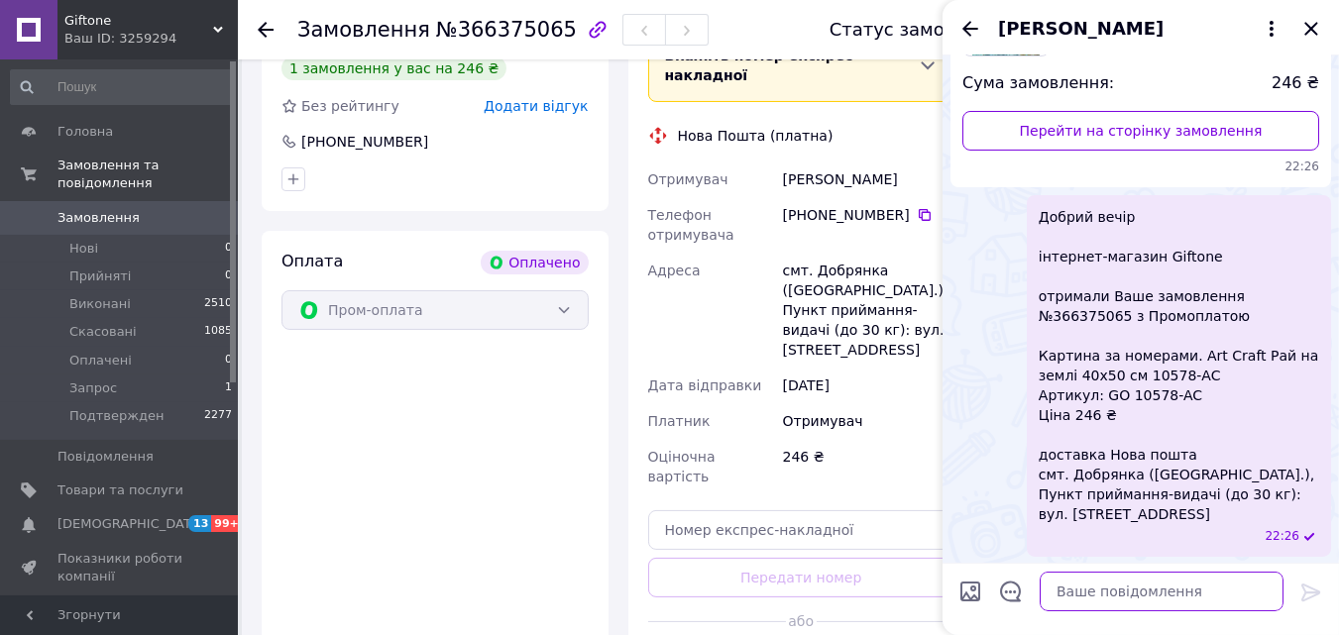
click at [1212, 589] on textarea at bounding box center [1161, 592] width 244 height 40
paste textarea "відправка завтра у понеділок додатково отримаєте СМС з номером ТТН Нової пошти …"
type textarea "відправка завтра у понеділок додатково отримаєте СМС з номером ТТН Нової пошти …"
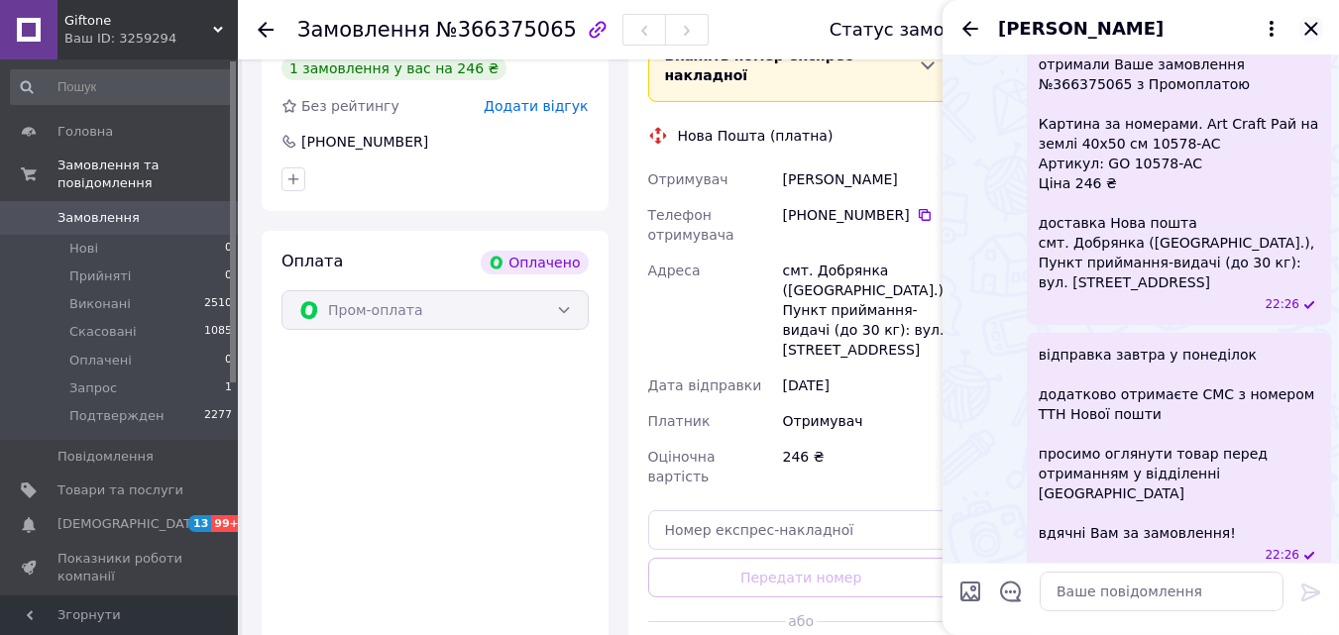
click at [1308, 25] on icon "Закрити" at bounding box center [1310, 28] width 13 height 13
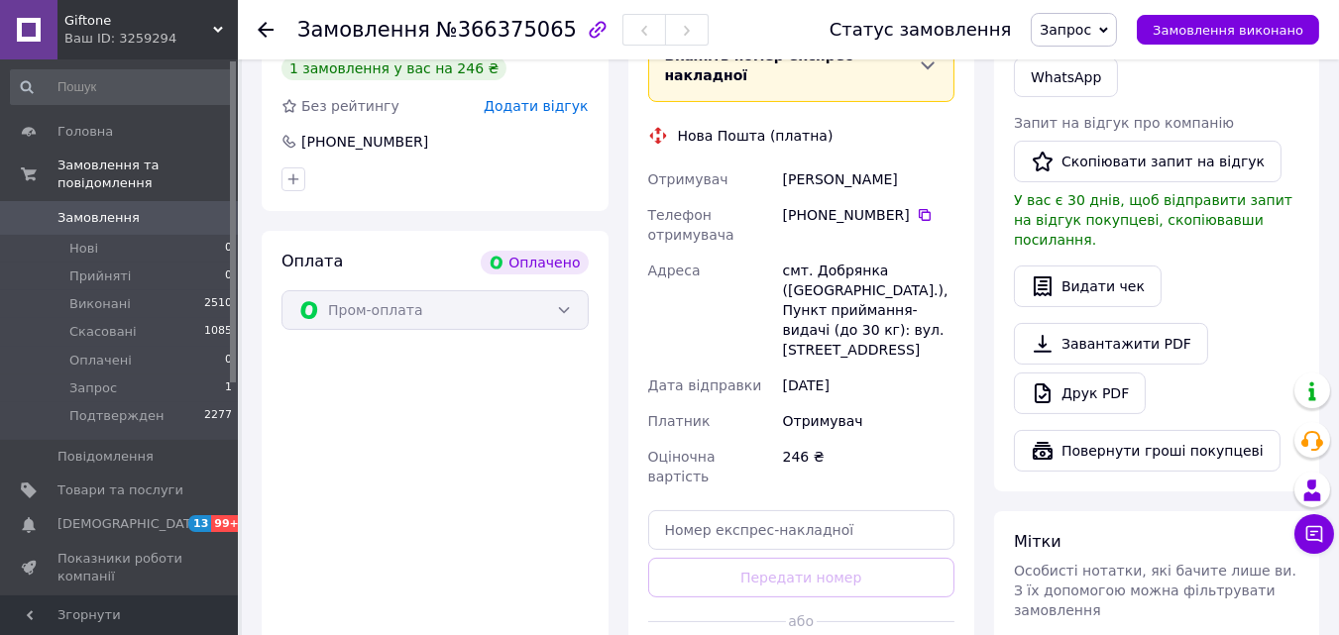
click at [154, 209] on span "Замовлення" at bounding box center [120, 218] width 126 height 18
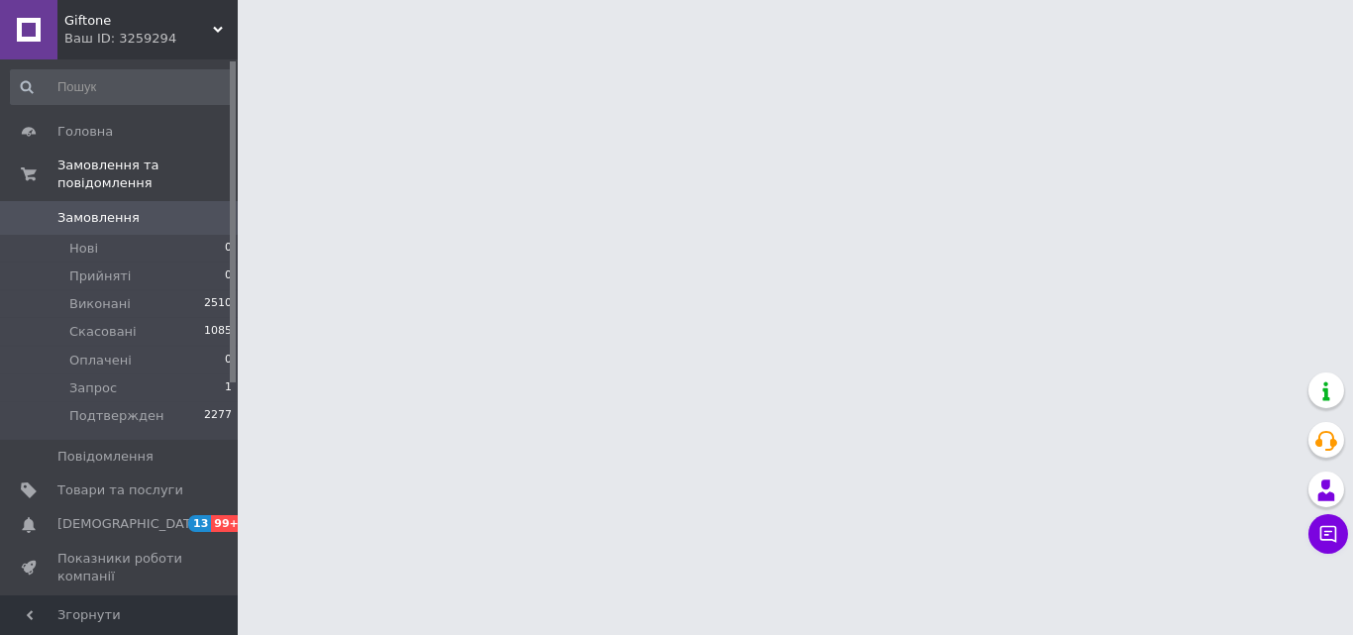
click at [249, 50] on html "Giftone Ваш ID: 3259294 Сайт Giftone Кабінет покупця Перевірити стан системи Ст…" at bounding box center [676, 25] width 1353 height 50
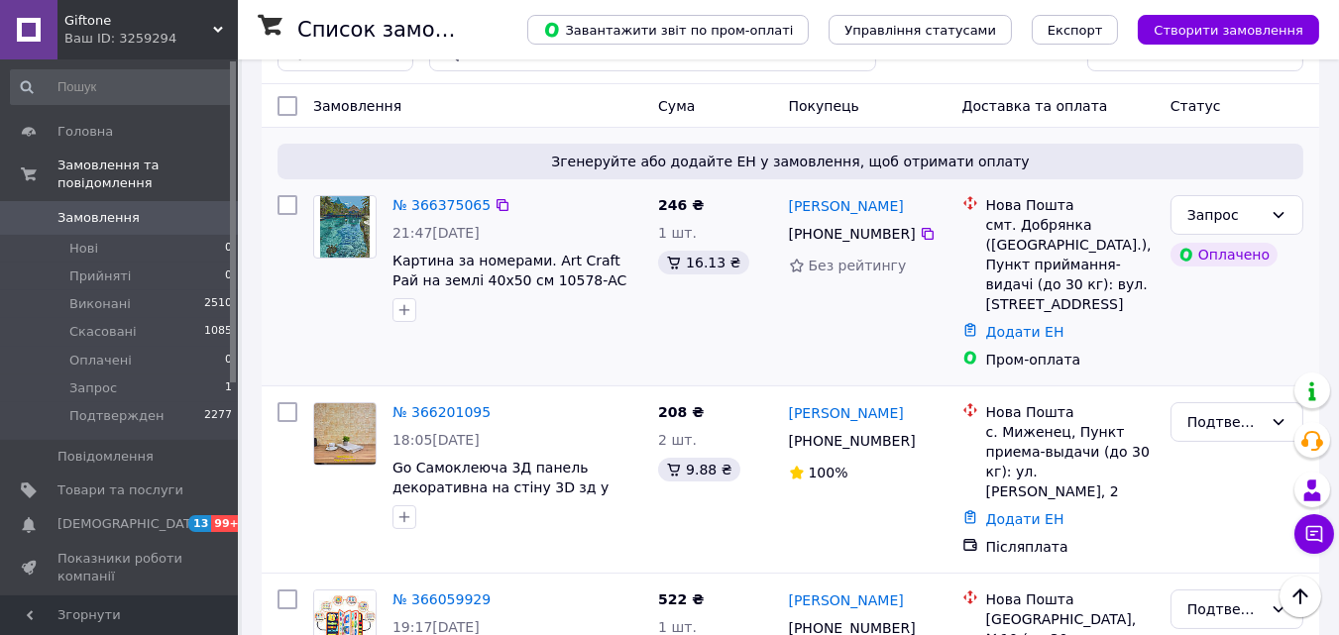
scroll to position [226, 0]
